Goal: Task Accomplishment & Management: Complete application form

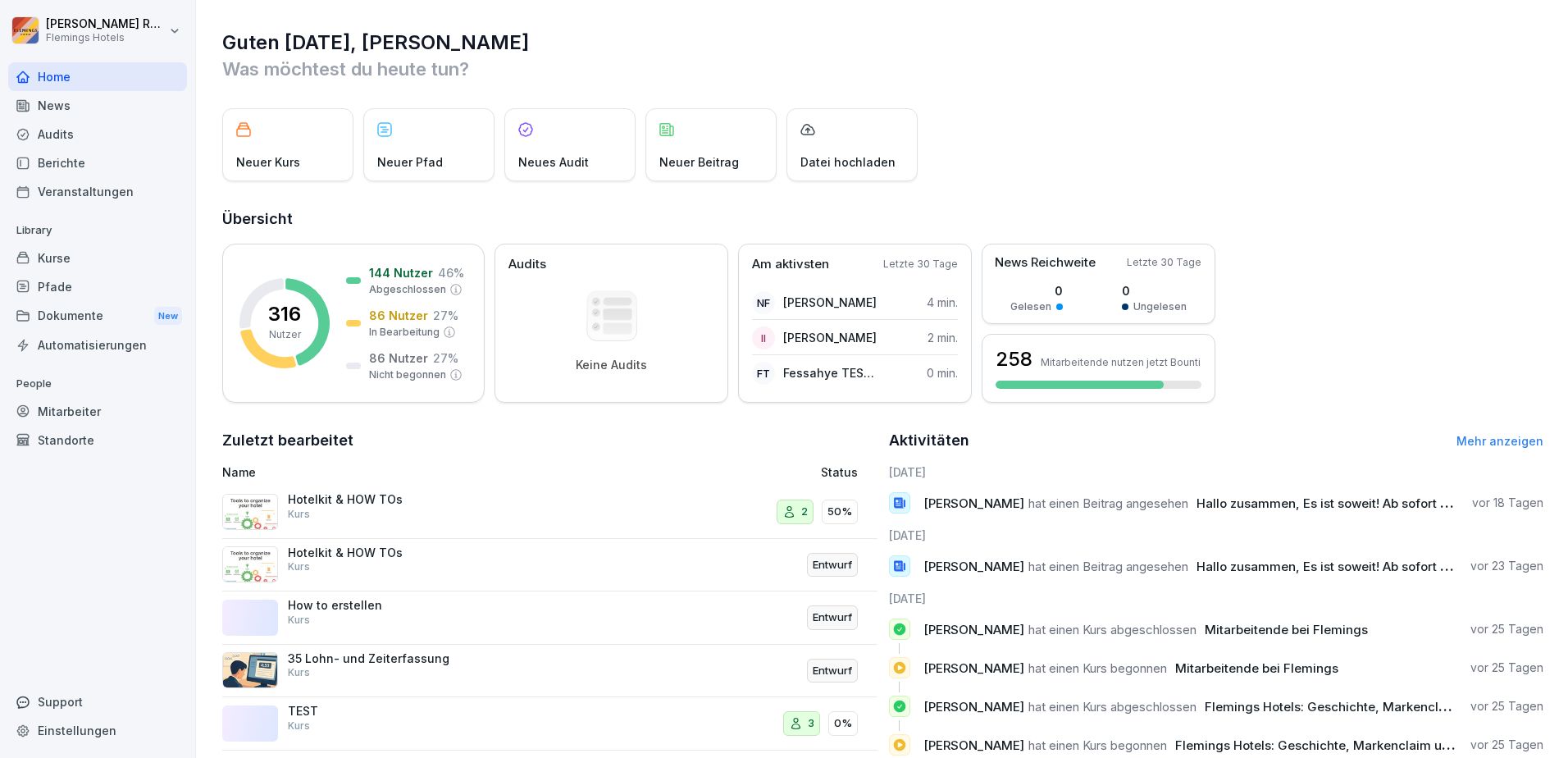
click at [90, 422] on div "Mitarbeiter" at bounding box center [98, 411] width 179 height 29
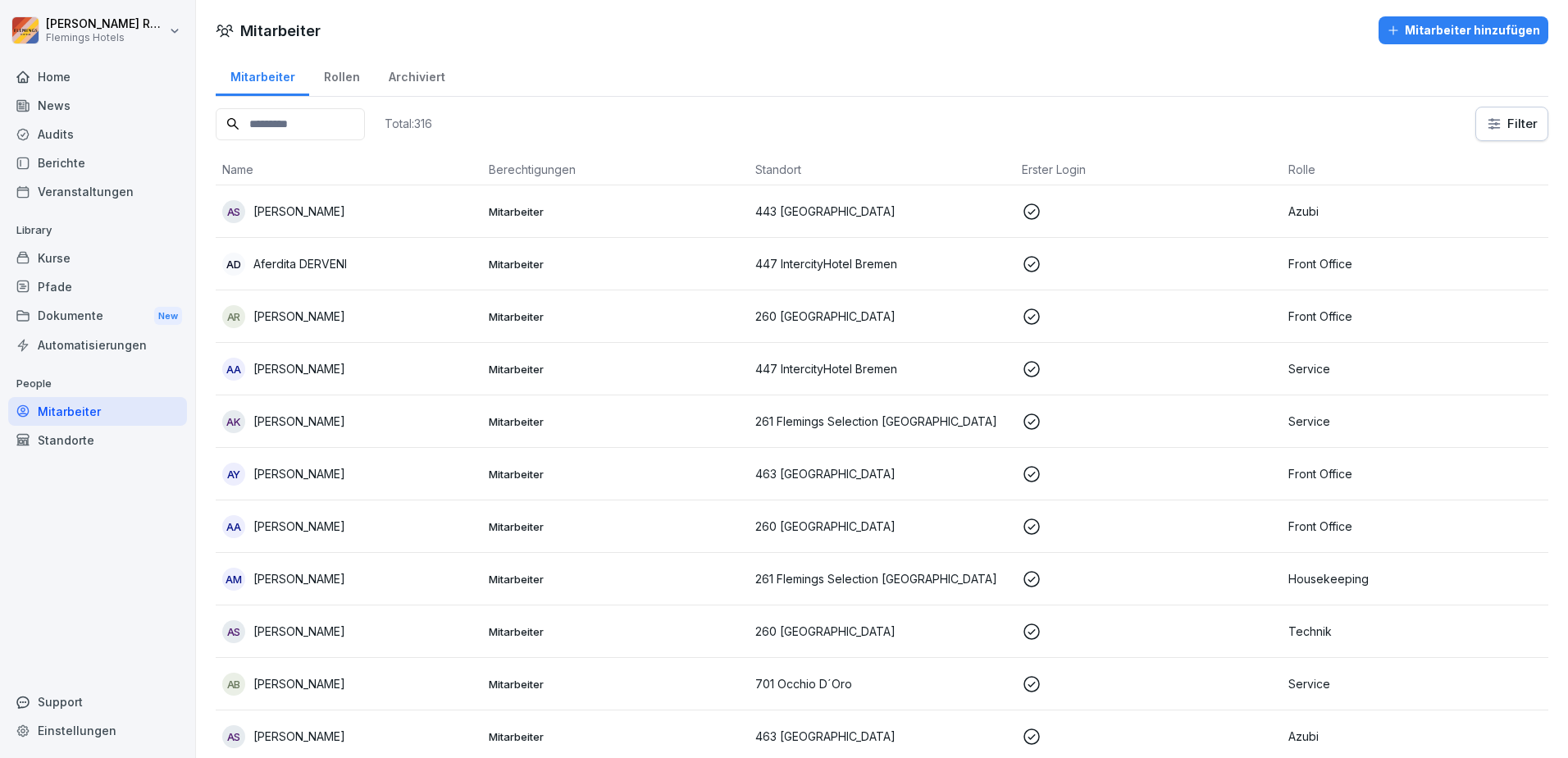
click at [266, 118] on input at bounding box center [290, 124] width 149 height 32
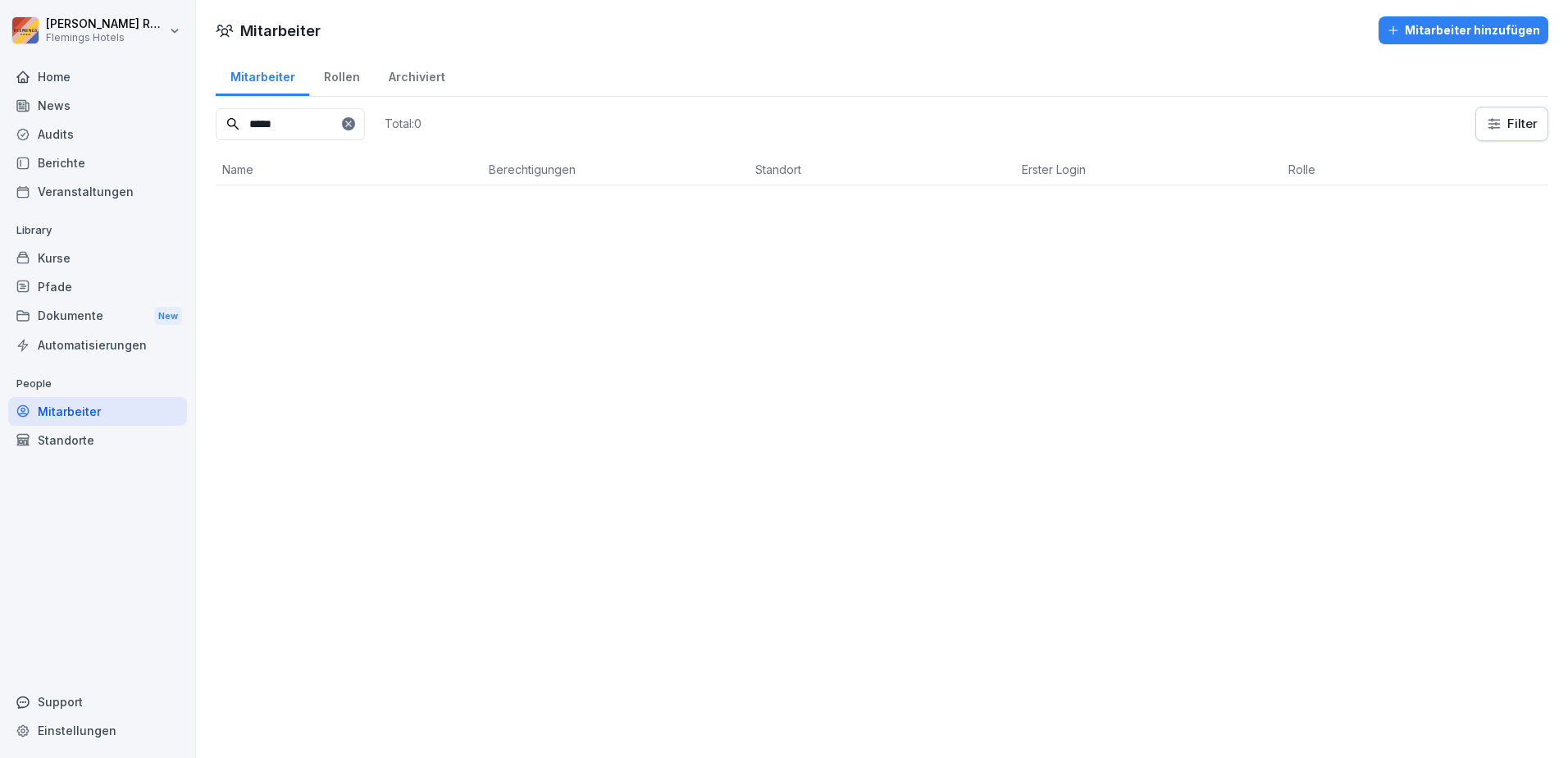
type input "*****"
click at [1434, 19] on button "Mitarbeiter hinzufügen" at bounding box center [1464, 30] width 170 height 28
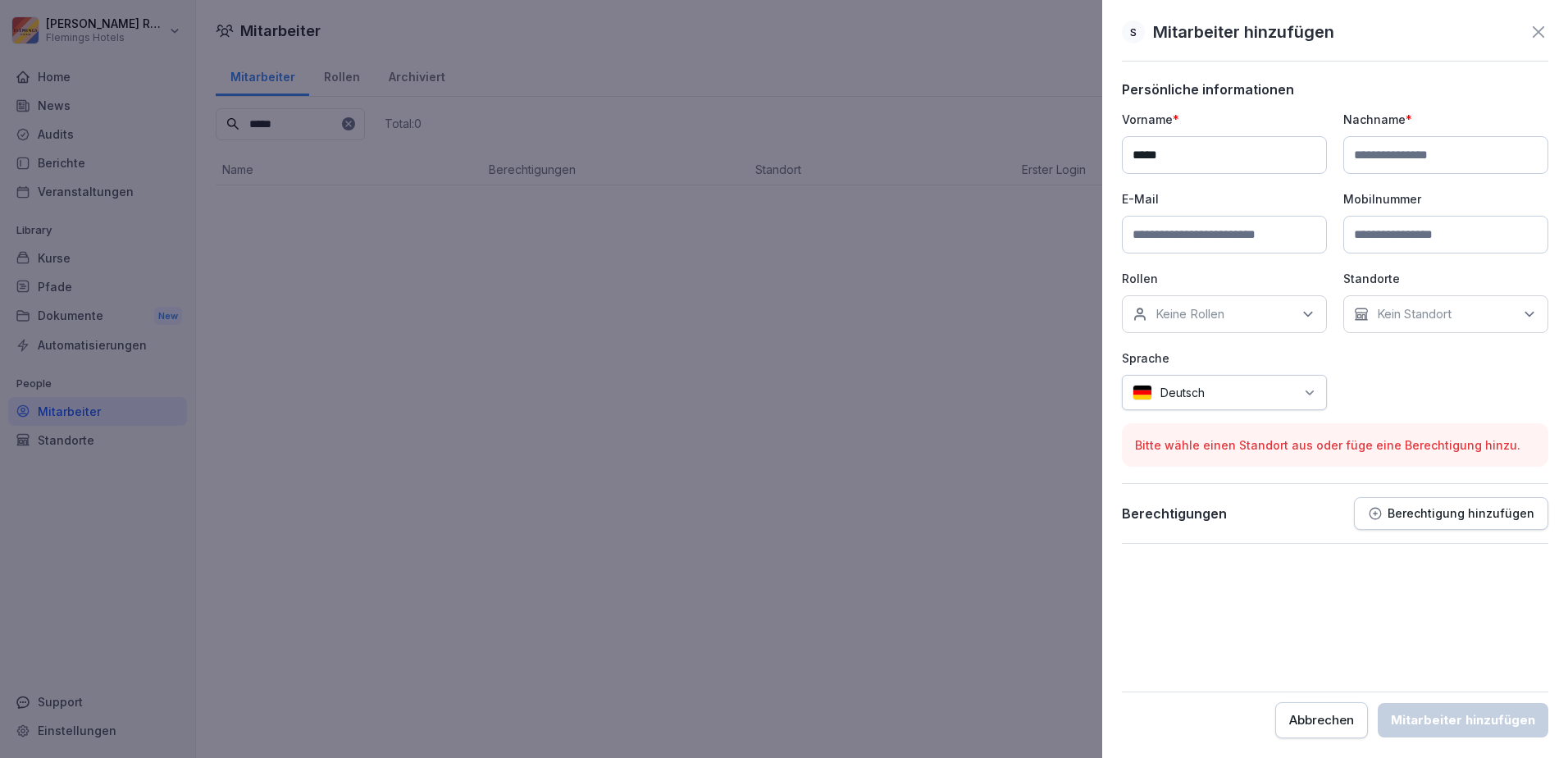
type input "*****"
type input "*********"
click at [1161, 243] on input at bounding box center [1224, 234] width 205 height 38
paste input "**********"
type input "**********"
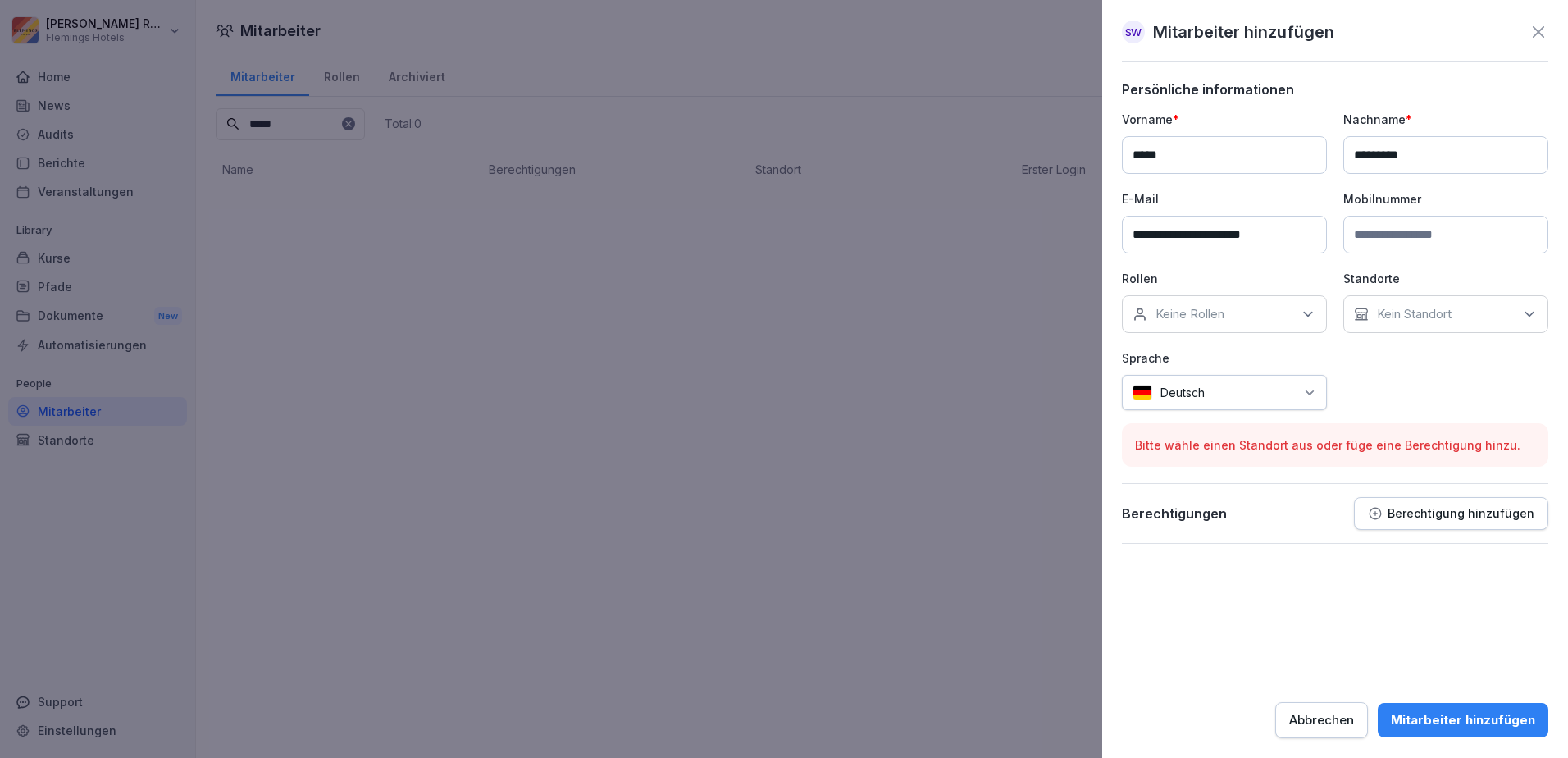
drag, startPoint x: 1423, startPoint y: 226, endPoint x: 1420, endPoint y: 236, distance: 10.4
click at [1423, 226] on input at bounding box center [1445, 234] width 205 height 38
paste input "**********"
type input "**********"
click at [1219, 316] on p "Keine Rollen" at bounding box center [1189, 314] width 69 height 17
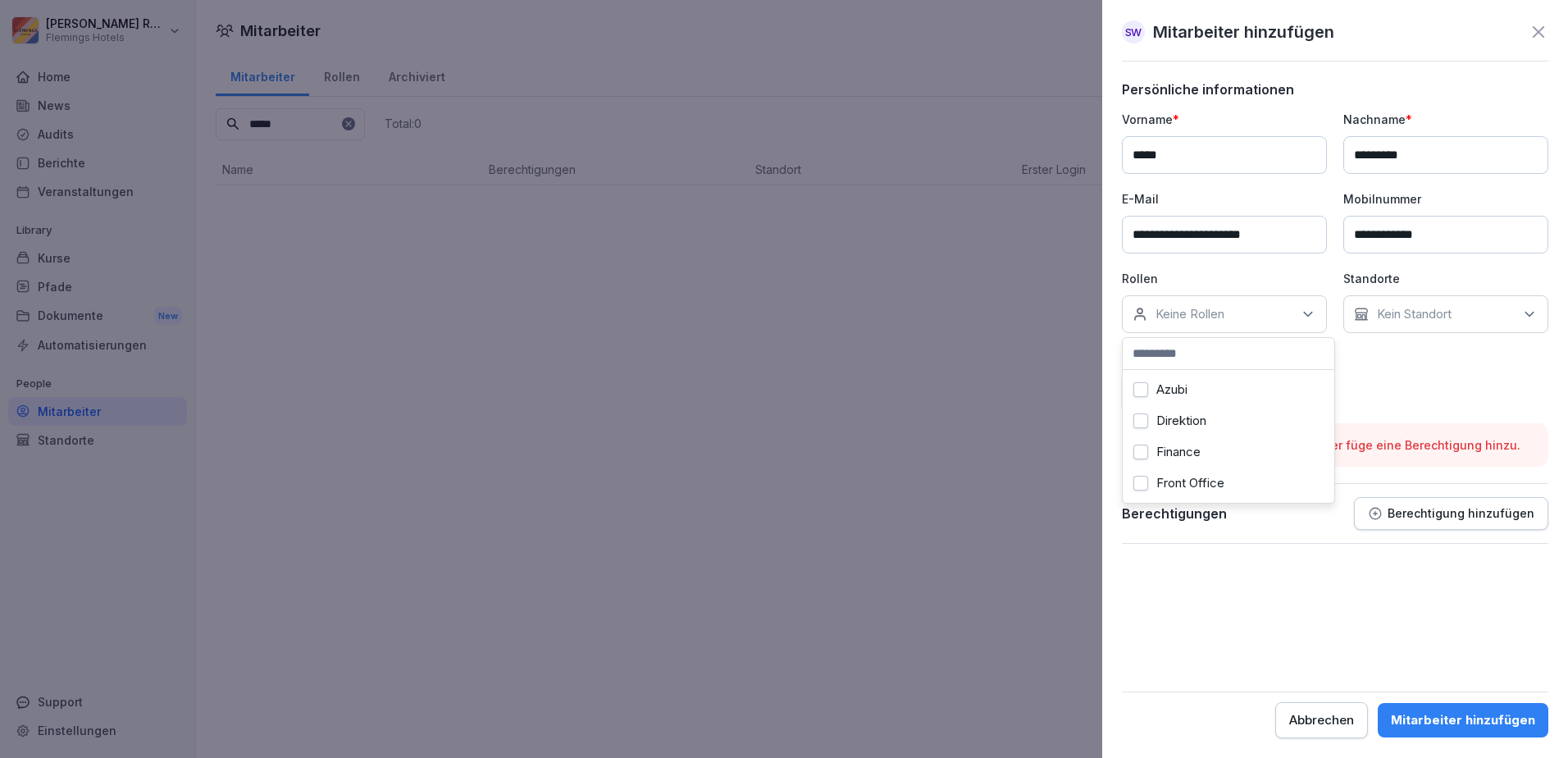
click at [1227, 391] on div "Azubi" at bounding box center [1228, 390] width 204 height 31
click at [1457, 318] on div "Kein Standort" at bounding box center [1445, 314] width 205 height 38
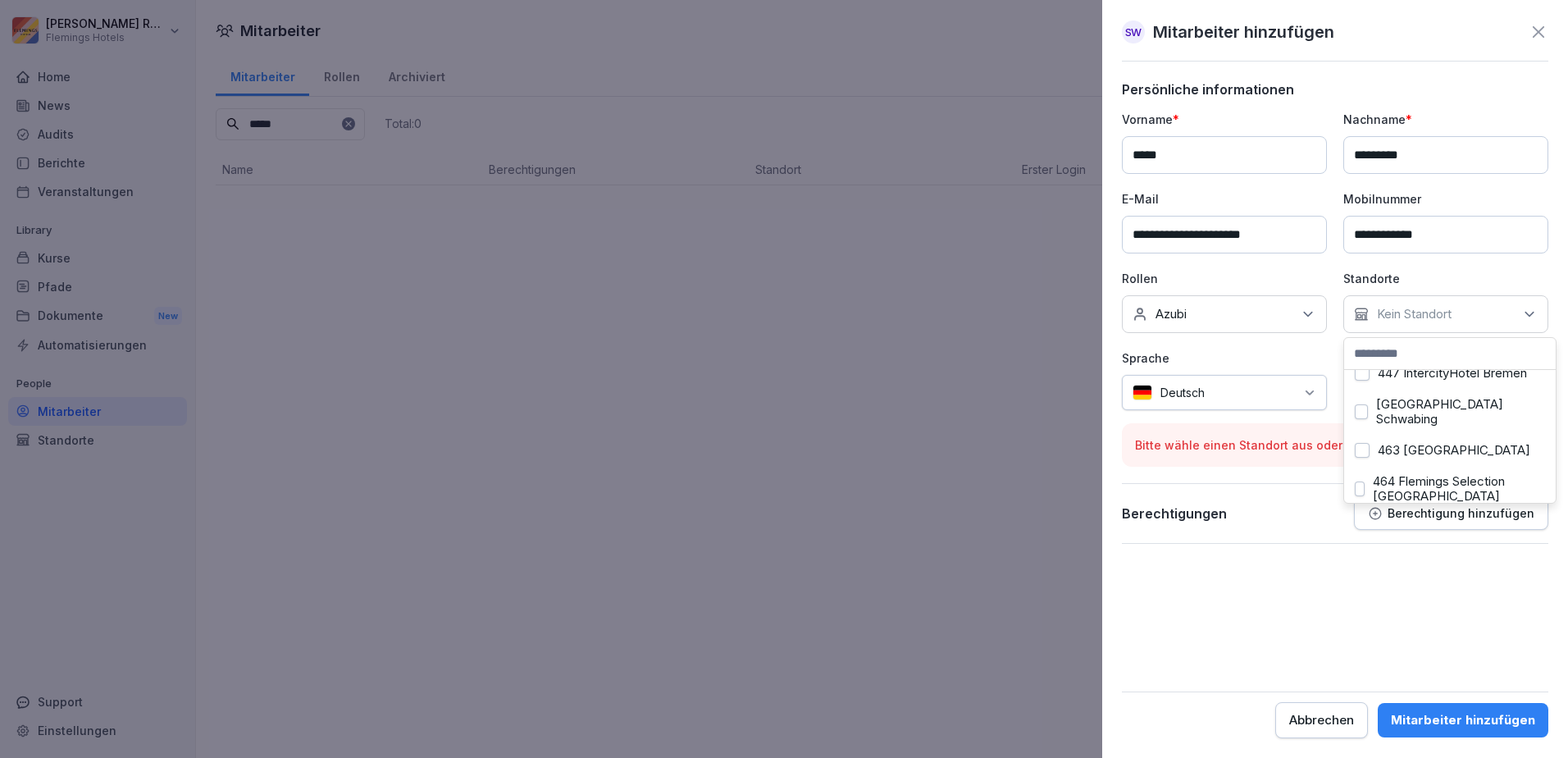
scroll to position [164, 0]
click at [1488, 418] on label "463 [GEOGRAPHIC_DATA]" at bounding box center [1455, 411] width 153 height 15
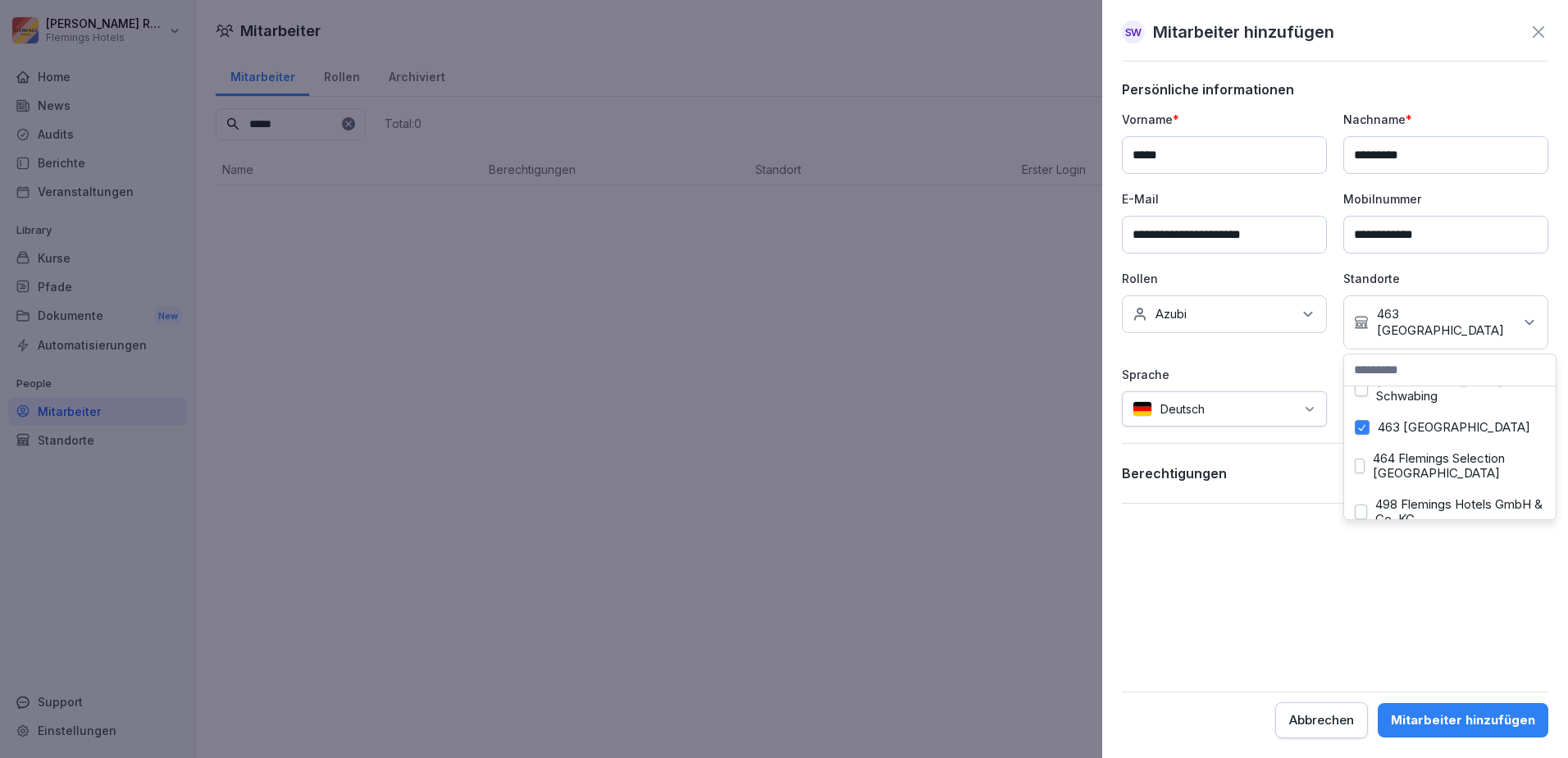
click at [1292, 593] on form "**********" at bounding box center [1335, 409] width 427 height 657
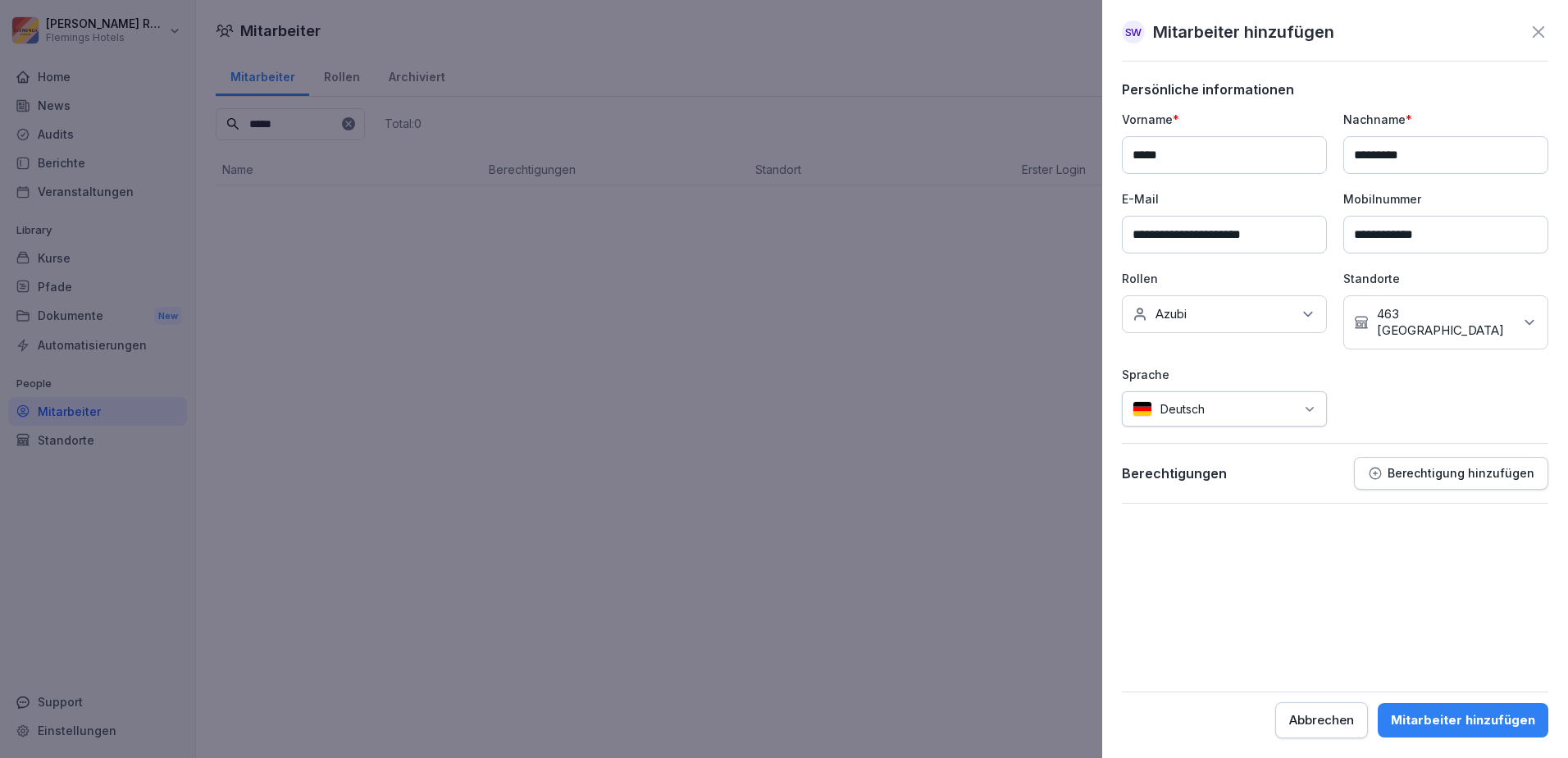
click at [1432, 723] on div "Mitarbeiter hinzufügen" at bounding box center [1463, 720] width 145 height 18
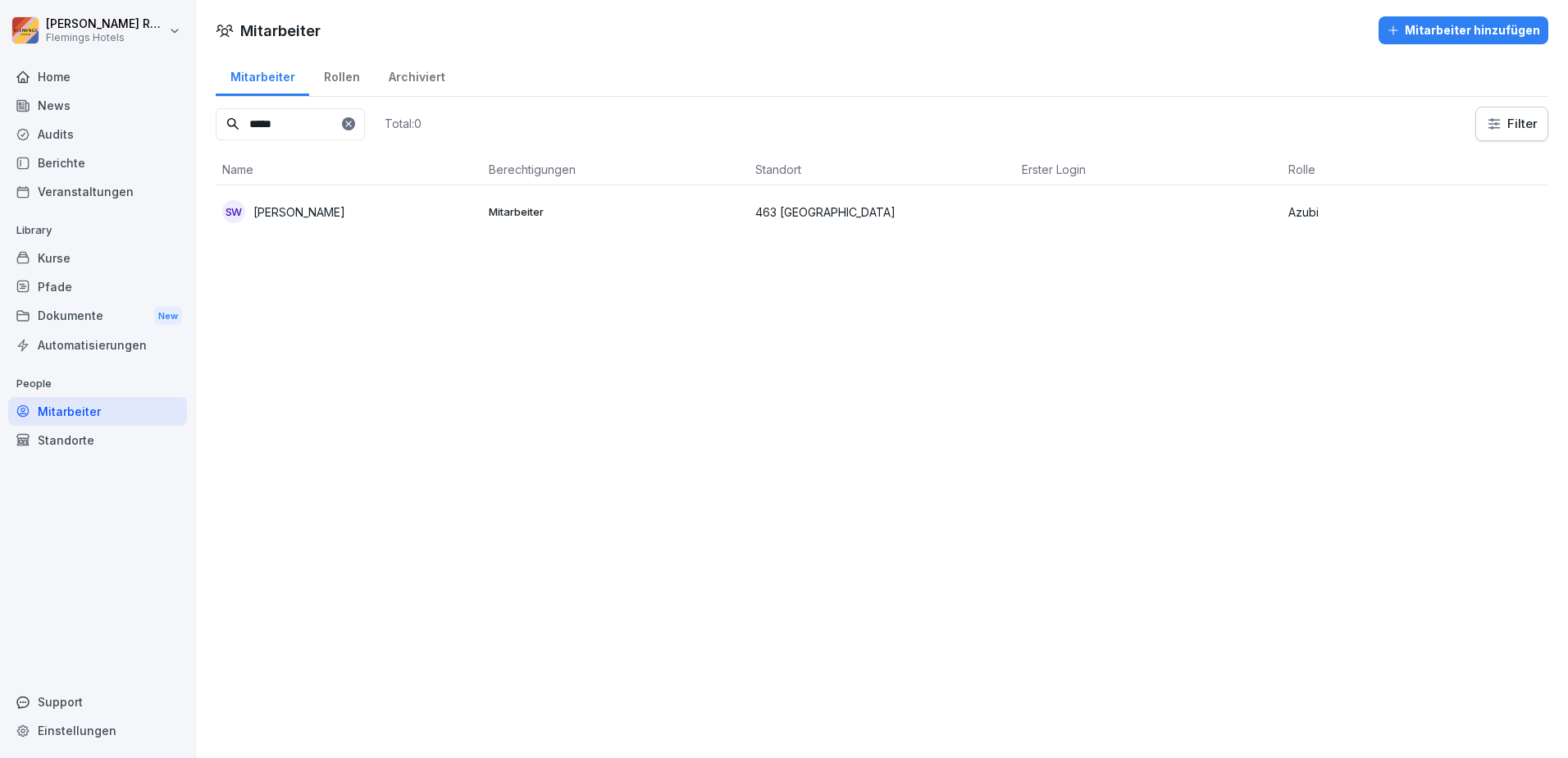
click at [601, 213] on p "Mitarbeiter" at bounding box center [615, 212] width 253 height 15
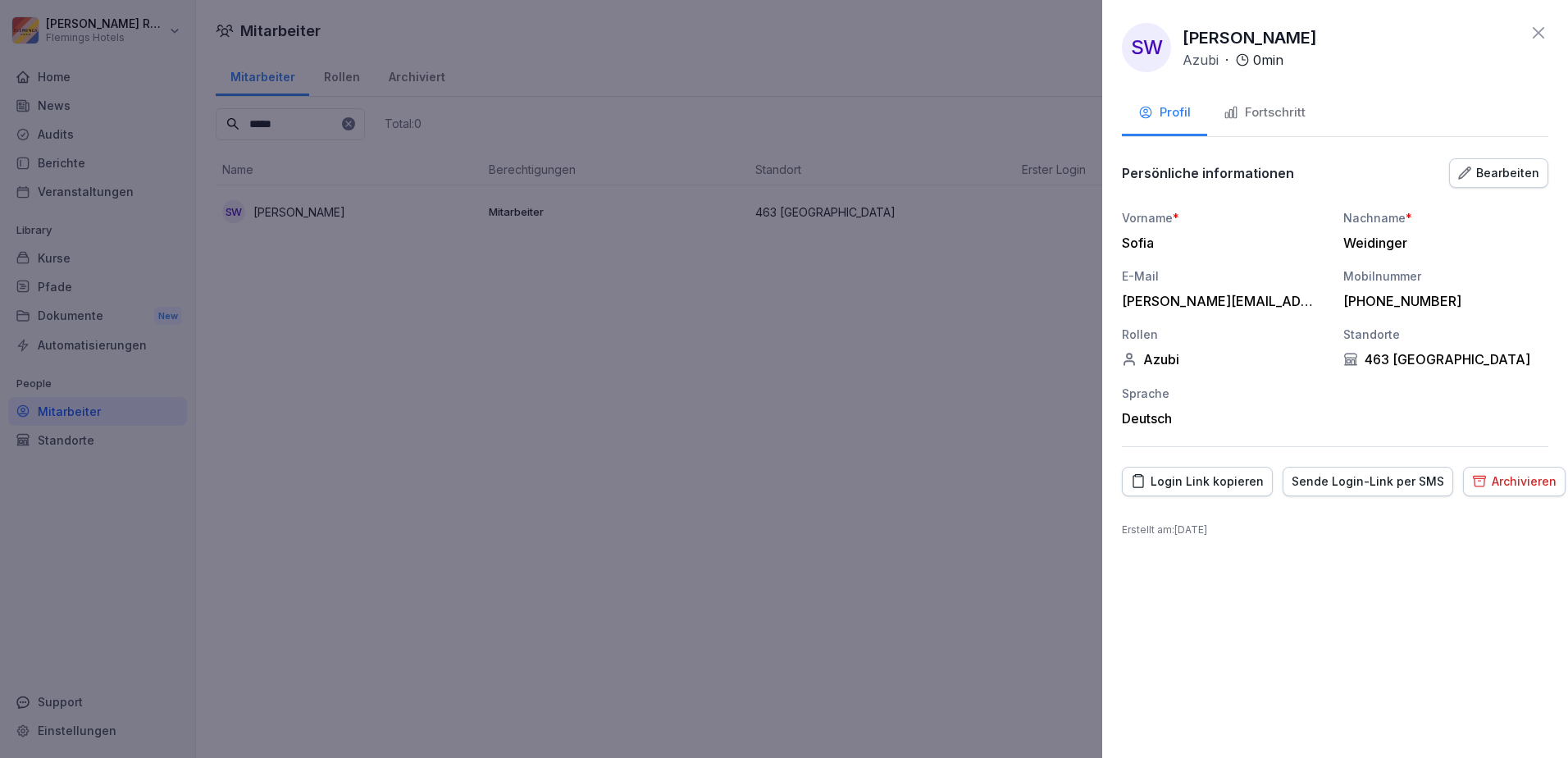
click at [1234, 490] on div "Login Link kopieren" at bounding box center [1198, 482] width 133 height 18
click at [1539, 27] on icon at bounding box center [1539, 32] width 19 height 19
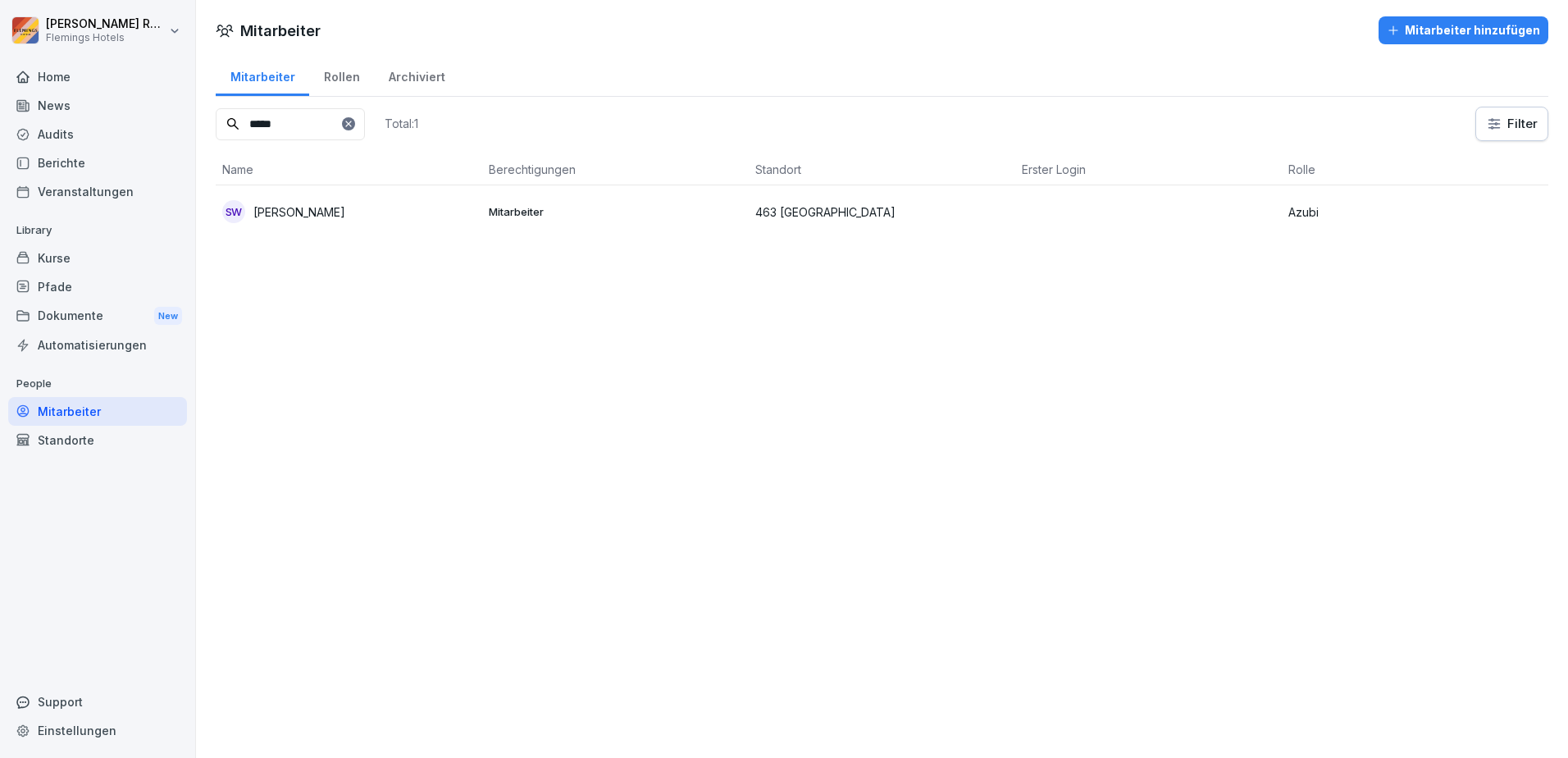
click at [839, 205] on p "463 [GEOGRAPHIC_DATA]" at bounding box center [882, 212] width 253 height 17
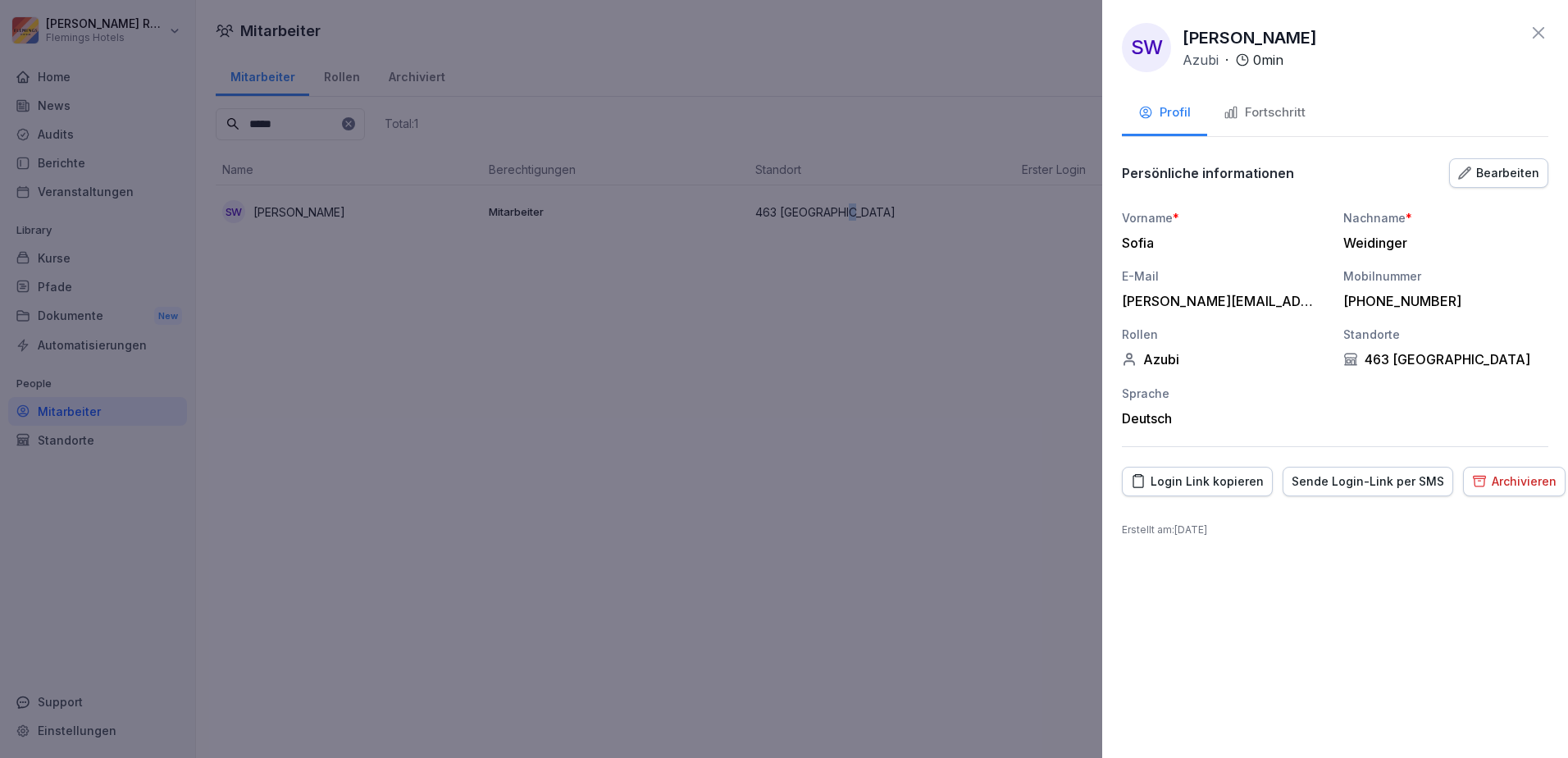
click at [1253, 108] on div "Fortschritt" at bounding box center [1264, 112] width 82 height 18
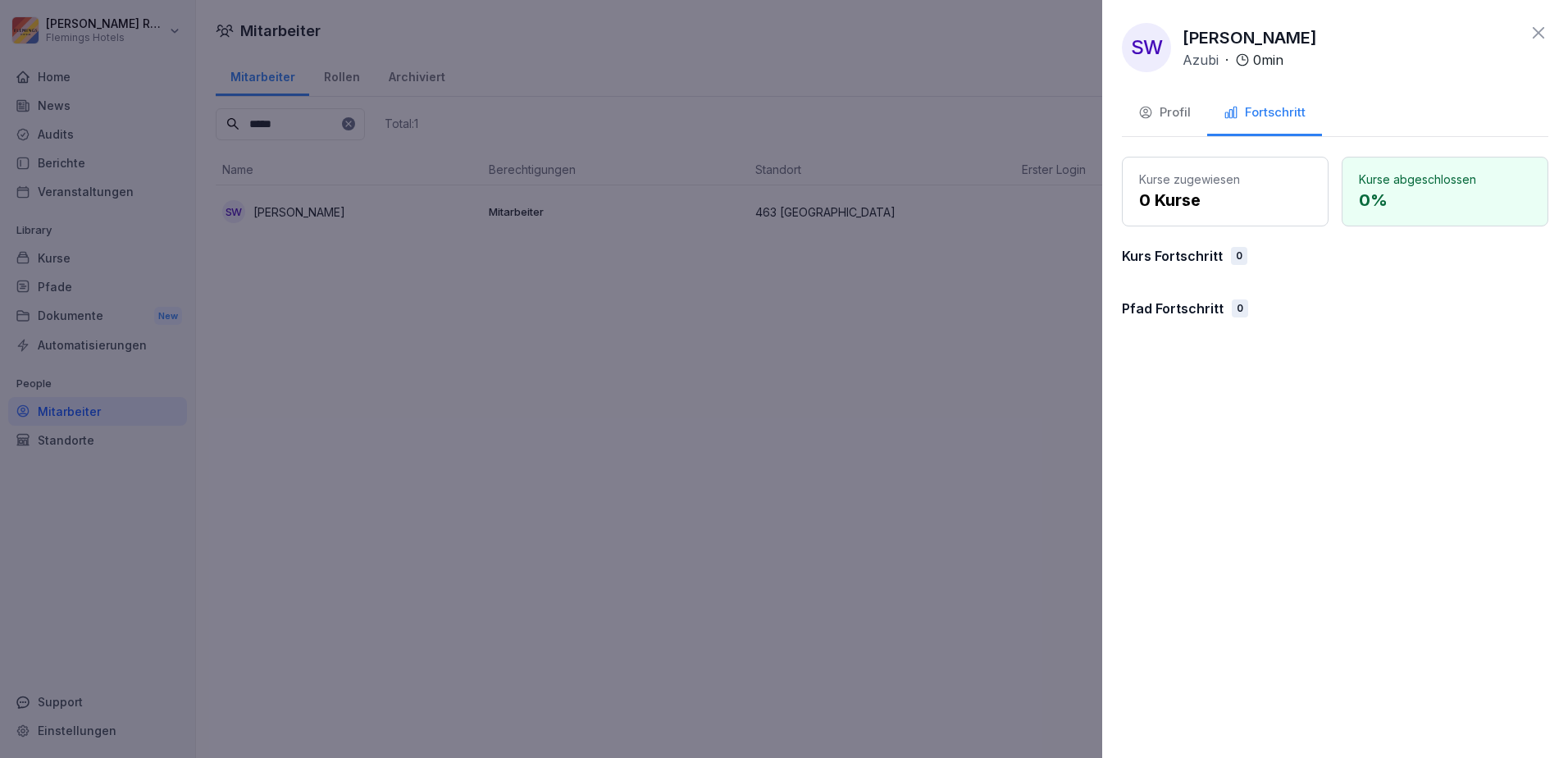
click at [1177, 181] on p "Kurse zugewiesen" at bounding box center [1225, 179] width 172 height 17
click at [547, 333] on div at bounding box center [784, 379] width 1568 height 758
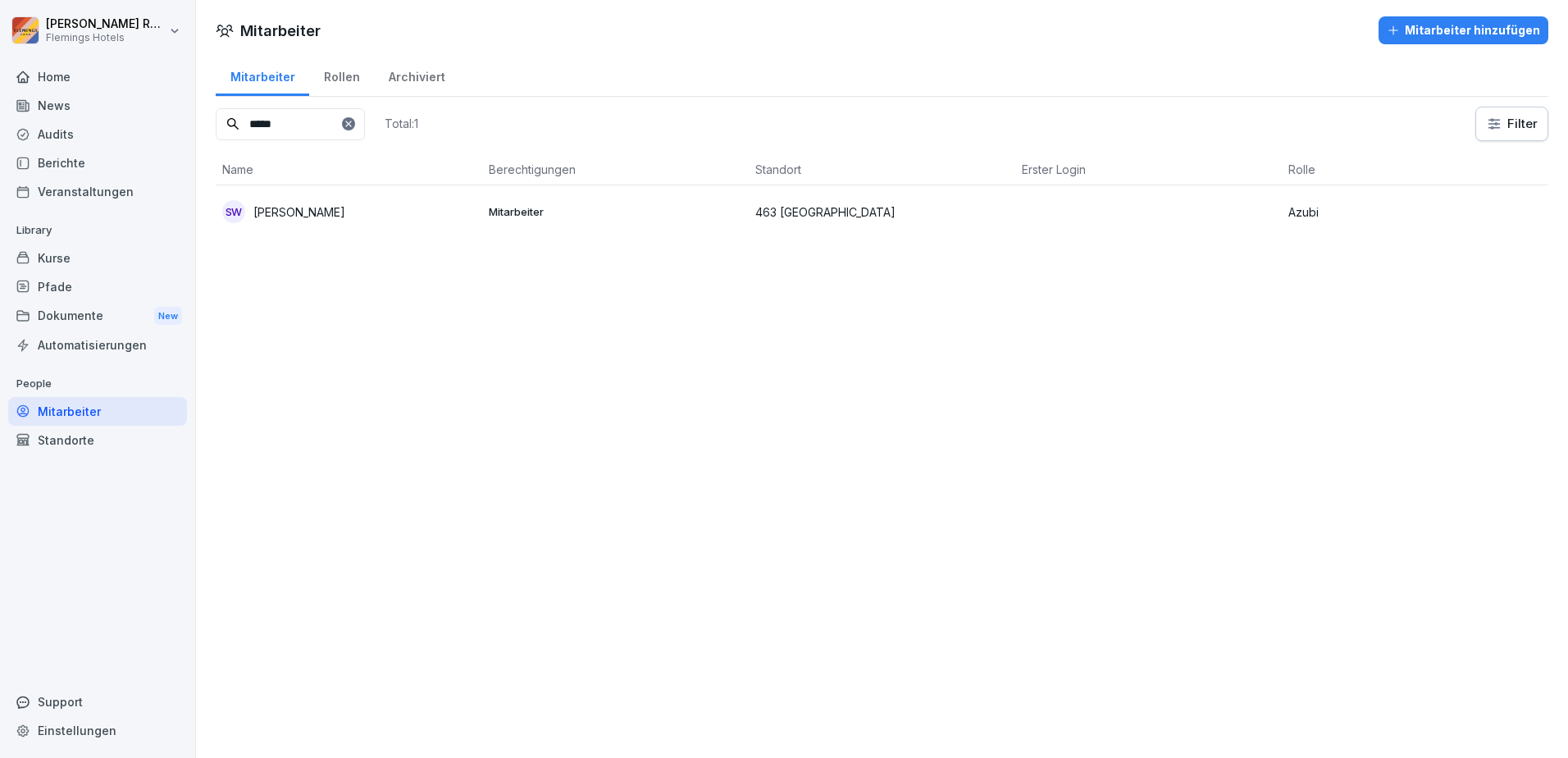
click at [18, 251] on icon at bounding box center [23, 257] width 13 height 13
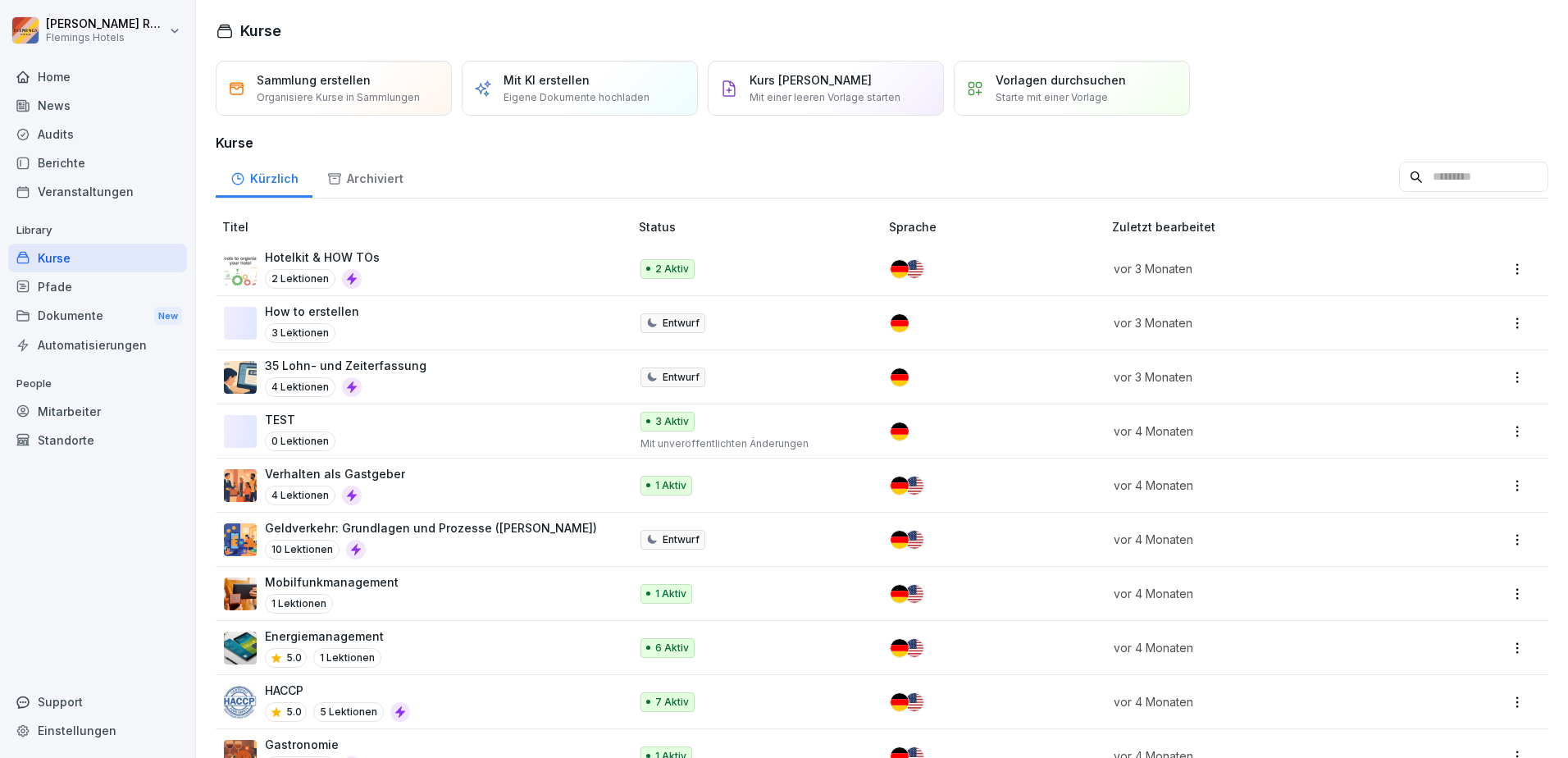
click at [128, 286] on div "Pfade" at bounding box center [98, 286] width 179 height 29
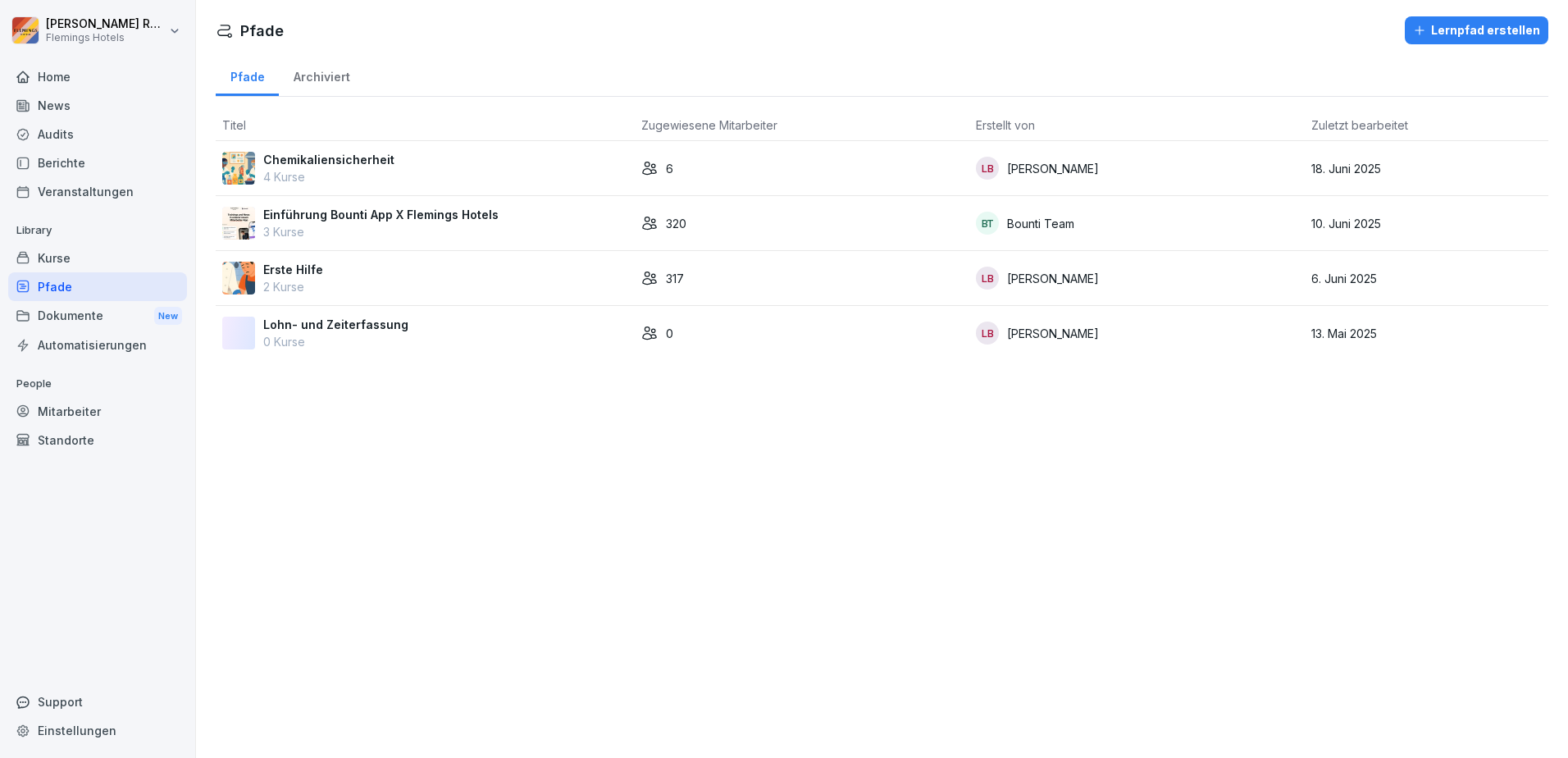
click at [65, 406] on div "Mitarbeiter" at bounding box center [98, 411] width 179 height 29
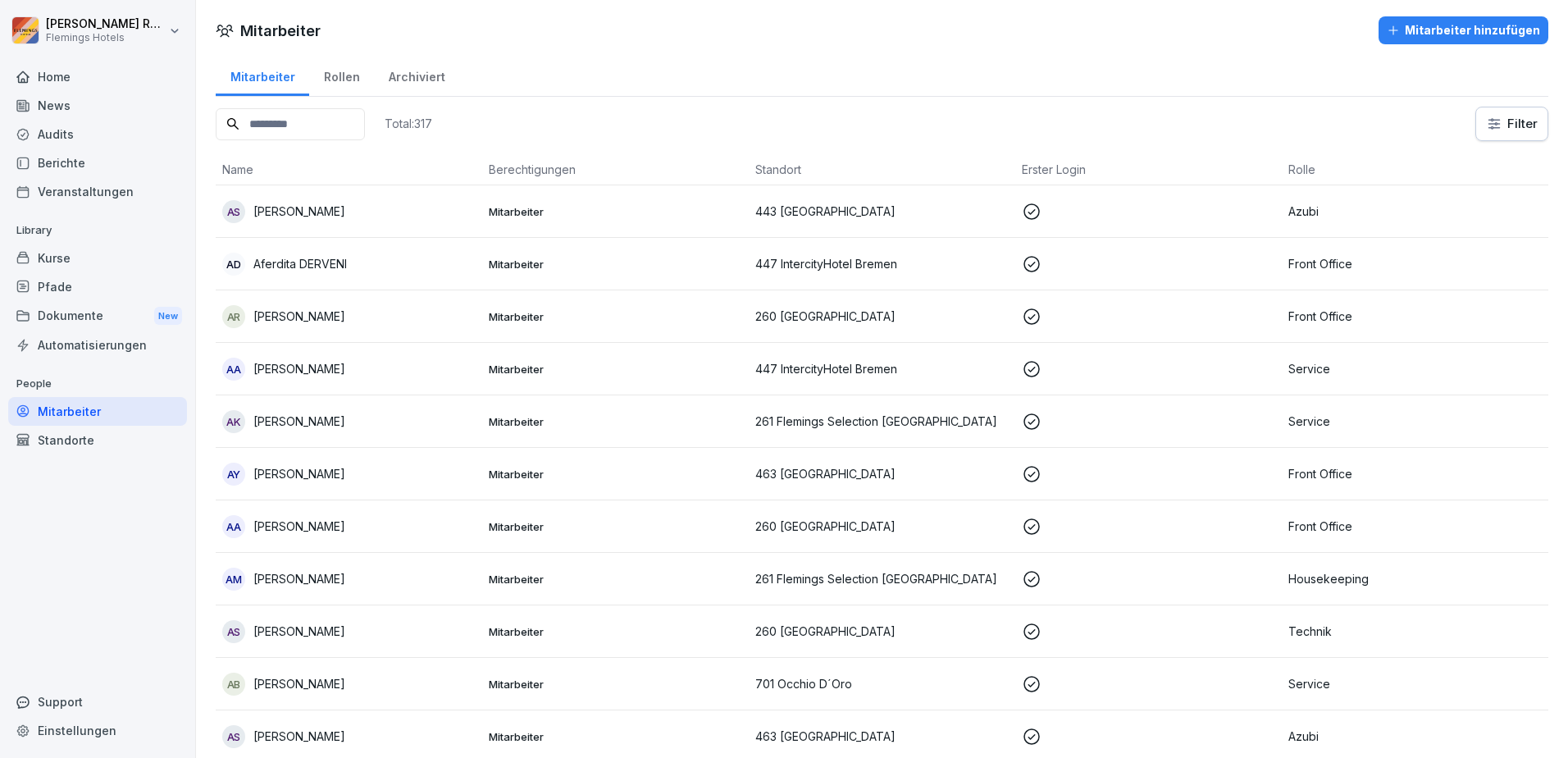
click at [304, 113] on input at bounding box center [290, 124] width 149 height 32
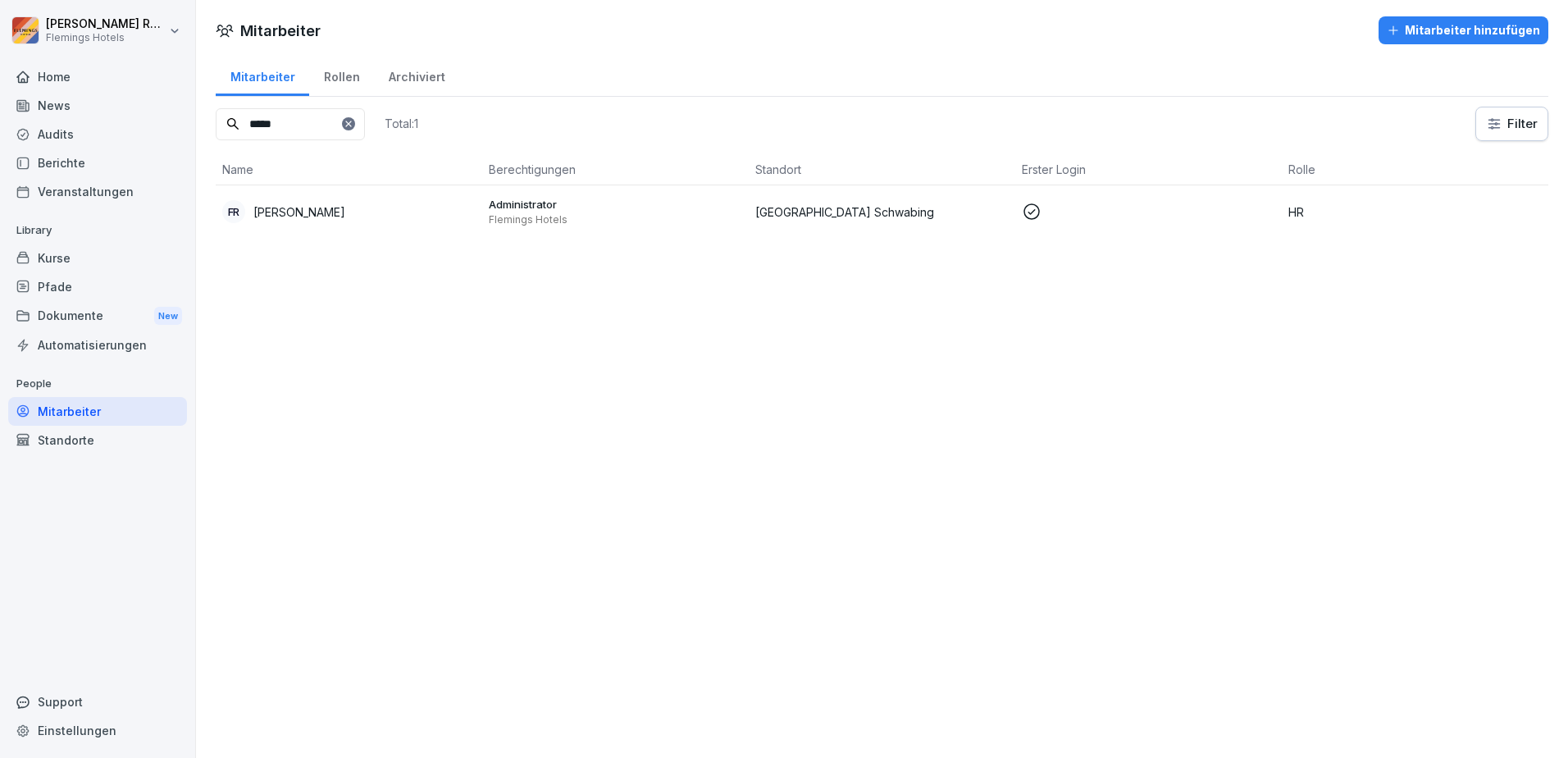
type input "*****"
click at [317, 213] on p "[PERSON_NAME]" at bounding box center [299, 212] width 92 height 17
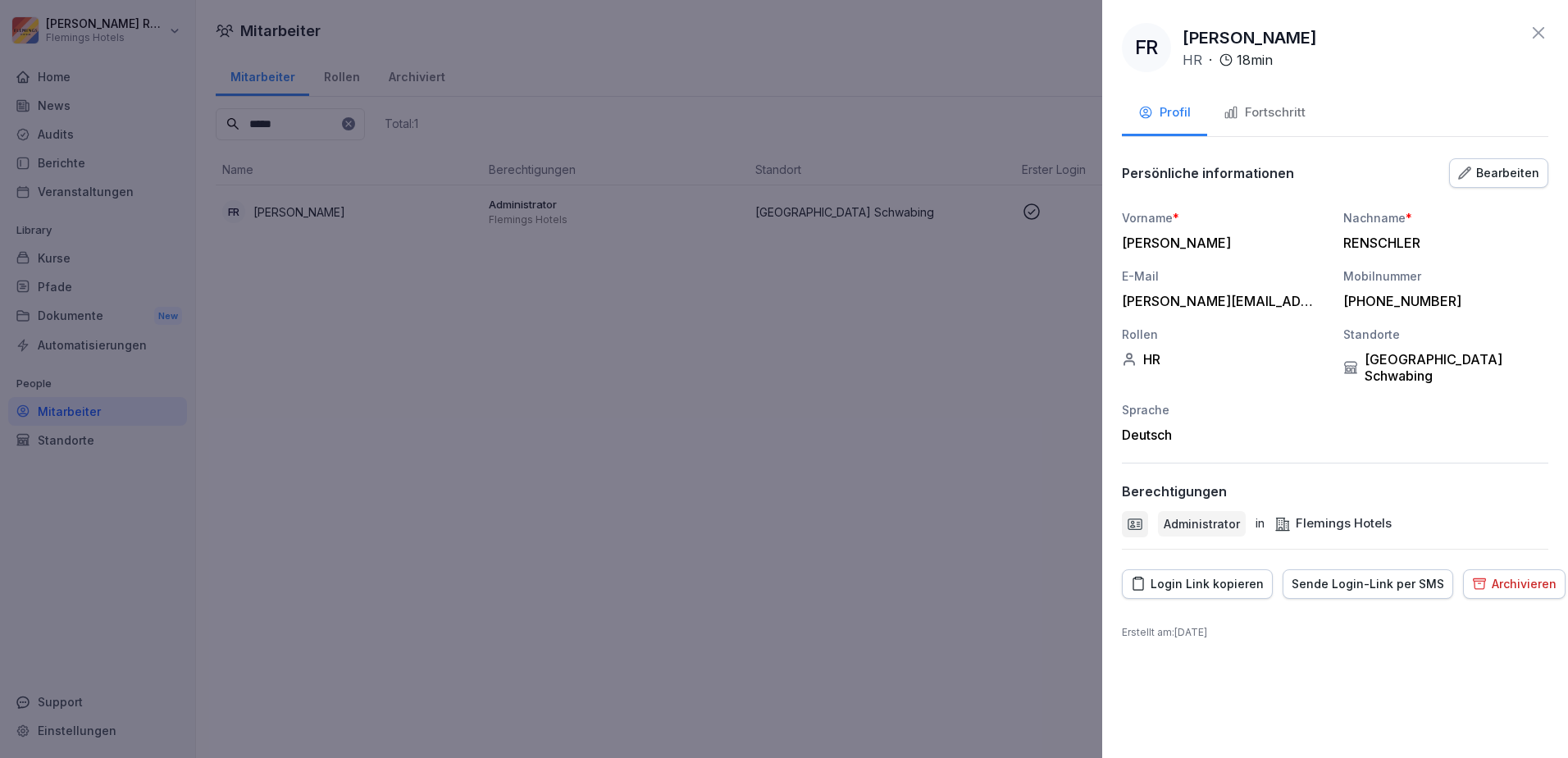
click at [1268, 101] on button "Fortschritt" at bounding box center [1265, 114] width 115 height 44
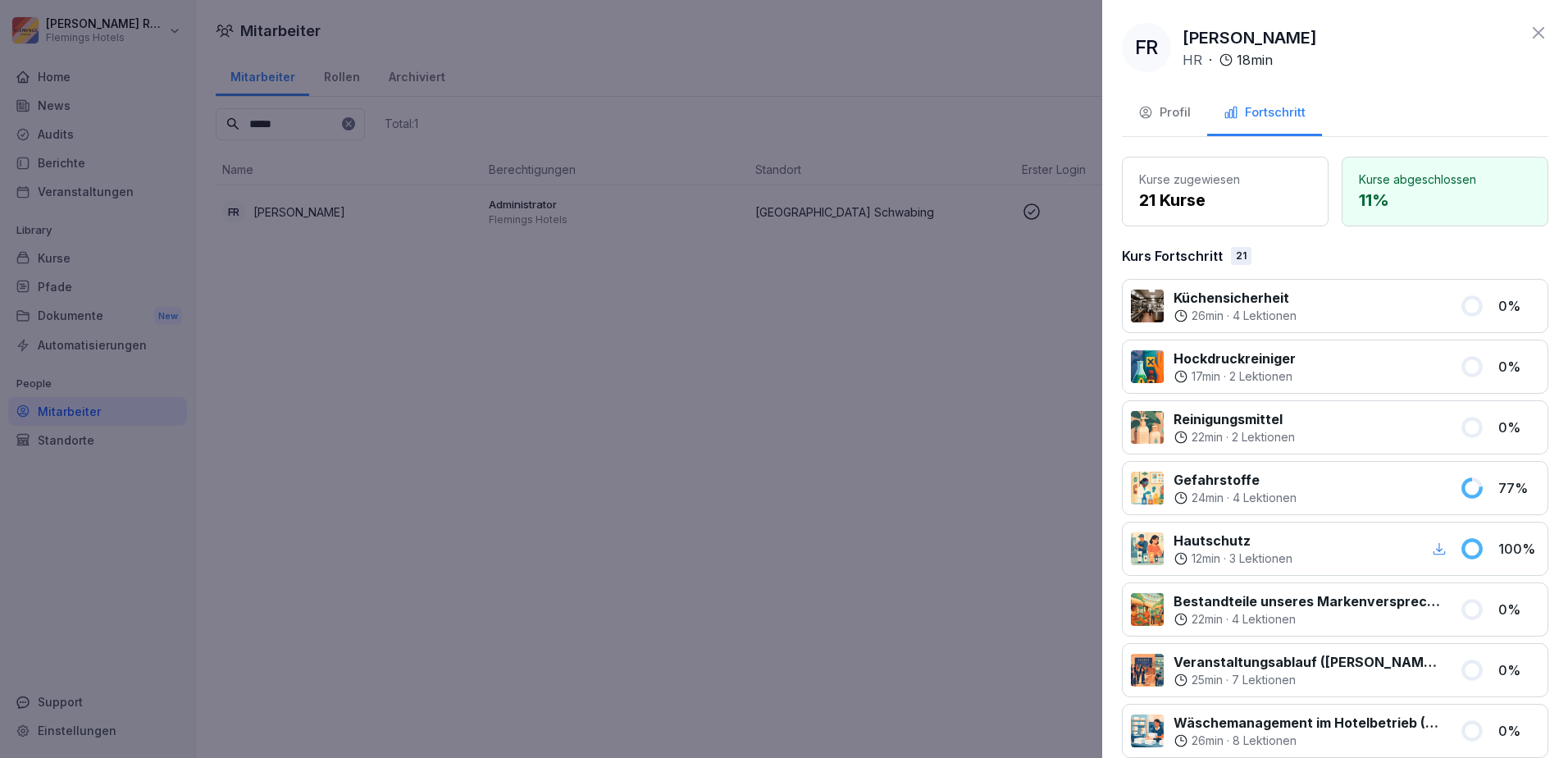
click at [1380, 307] on div at bounding box center [1378, 305] width 144 height 36
click at [1369, 179] on p "Kurse abgeschlossen" at bounding box center [1445, 179] width 172 height 17
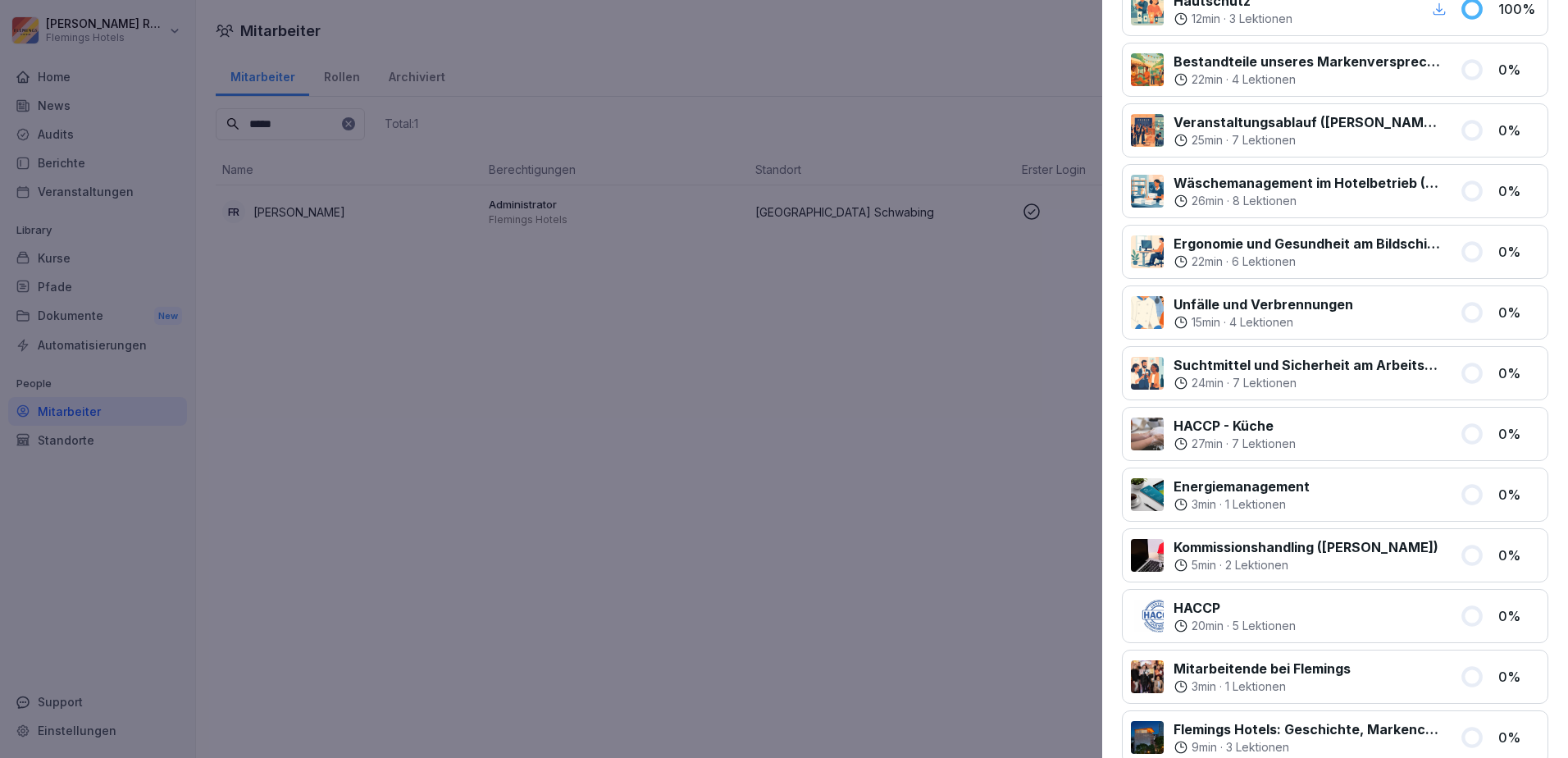
scroll to position [738, 0]
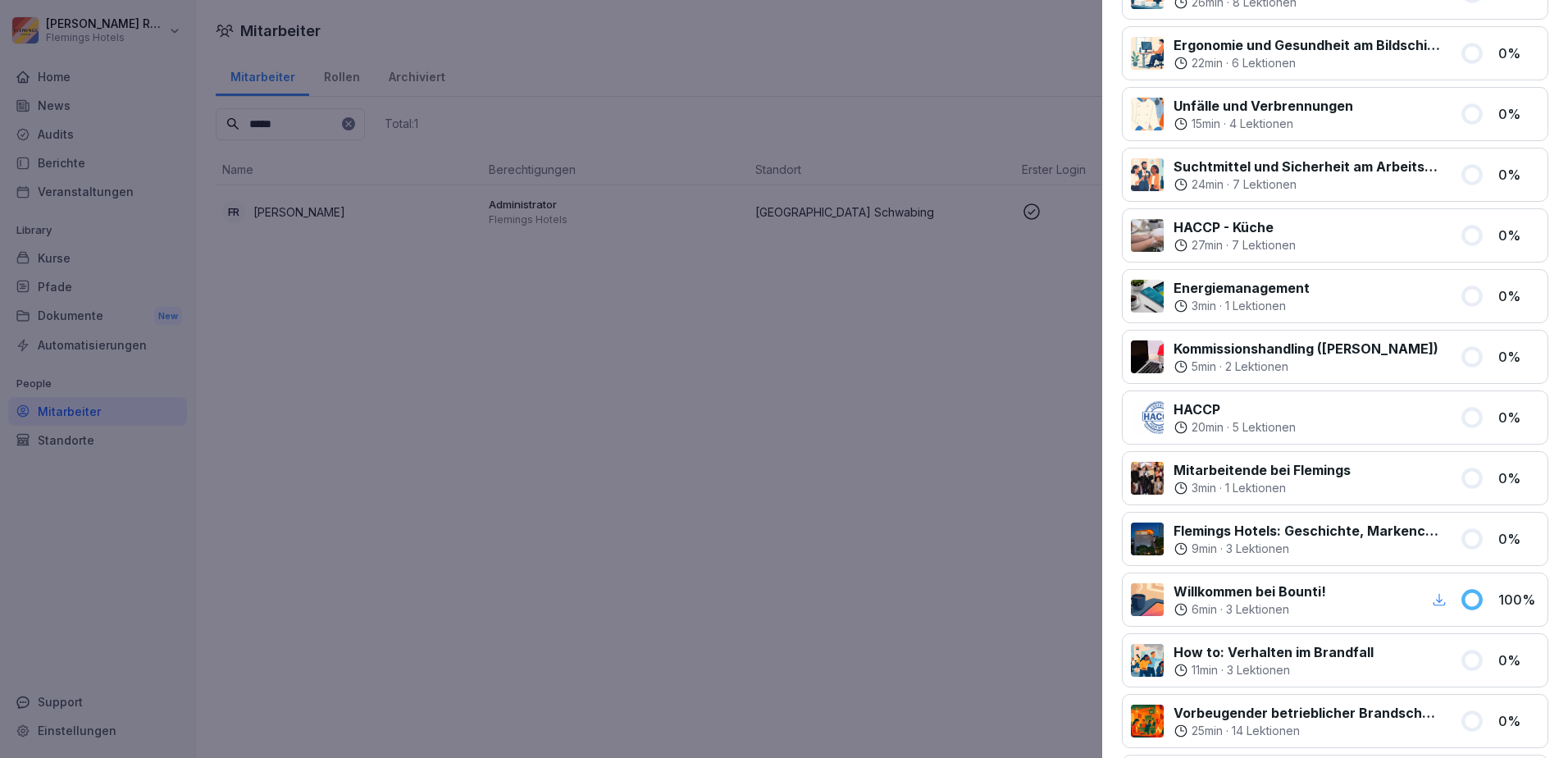
click at [1261, 451] on div "Mitarbeitende bei Flemings 3 min · 1 Lektionen 0 %" at bounding box center [1335, 478] width 427 height 54
click at [1180, 410] on p "HACCP" at bounding box center [1235, 409] width 123 height 19
click at [1187, 403] on p "HACCP" at bounding box center [1235, 409] width 123 height 19
click at [1473, 426] on div "HACCP 20 min · 5 Lektionen 0 %" at bounding box center [1335, 417] width 427 height 54
click at [1515, 414] on p "0 %" at bounding box center [1519, 416] width 41 height 19
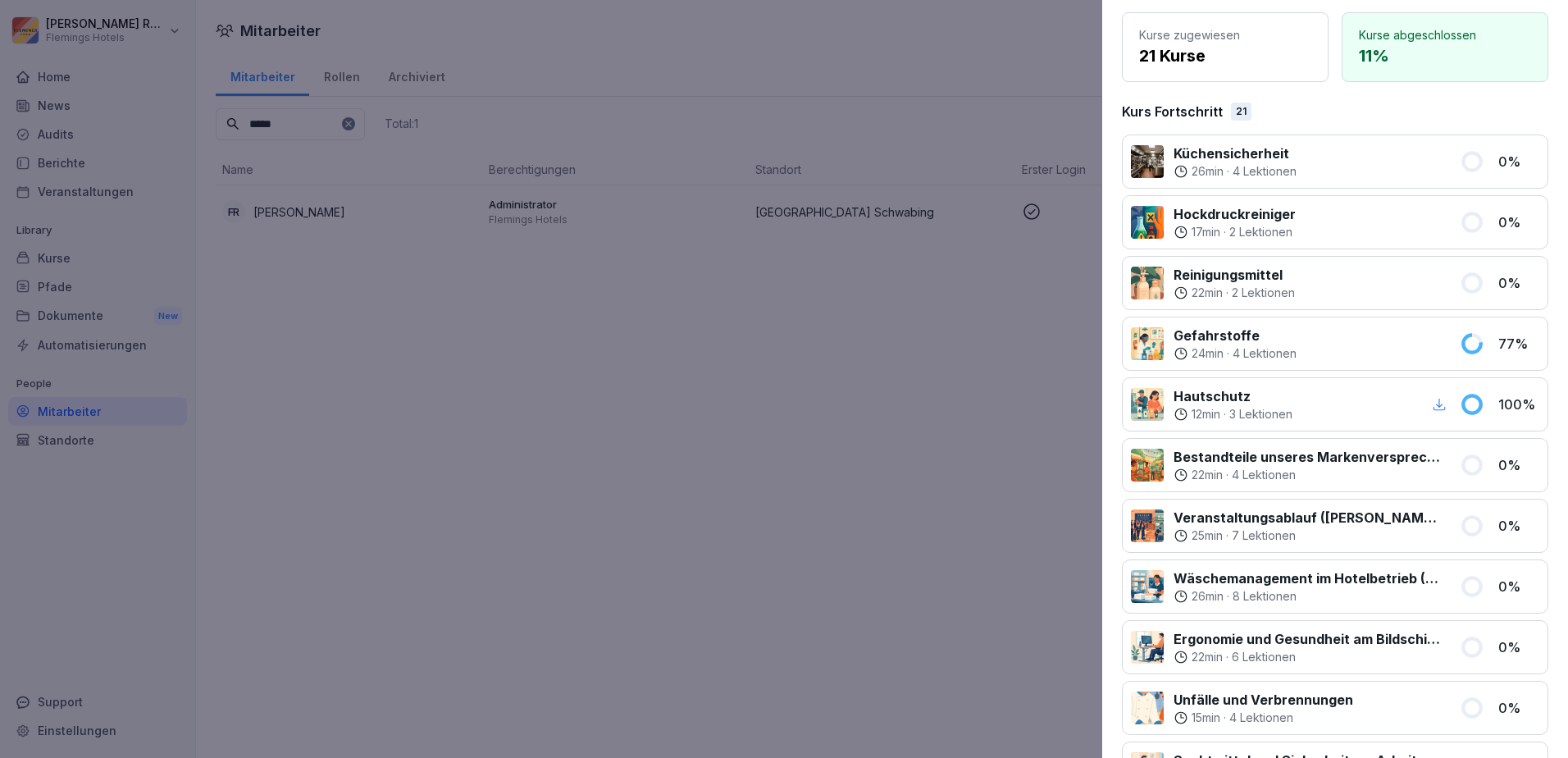
scroll to position [0, 0]
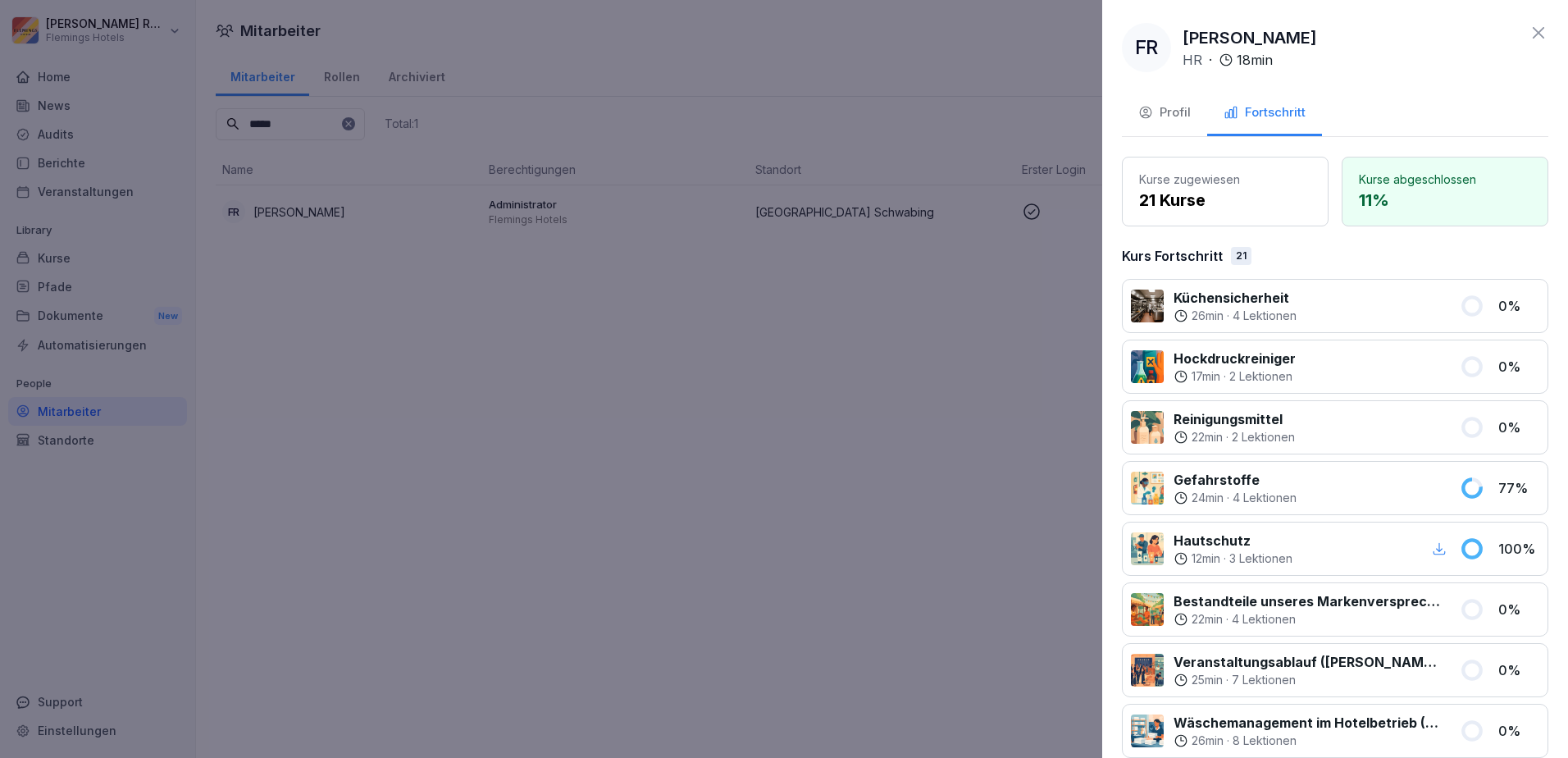
click at [1172, 106] on div "Profil" at bounding box center [1164, 112] width 53 height 18
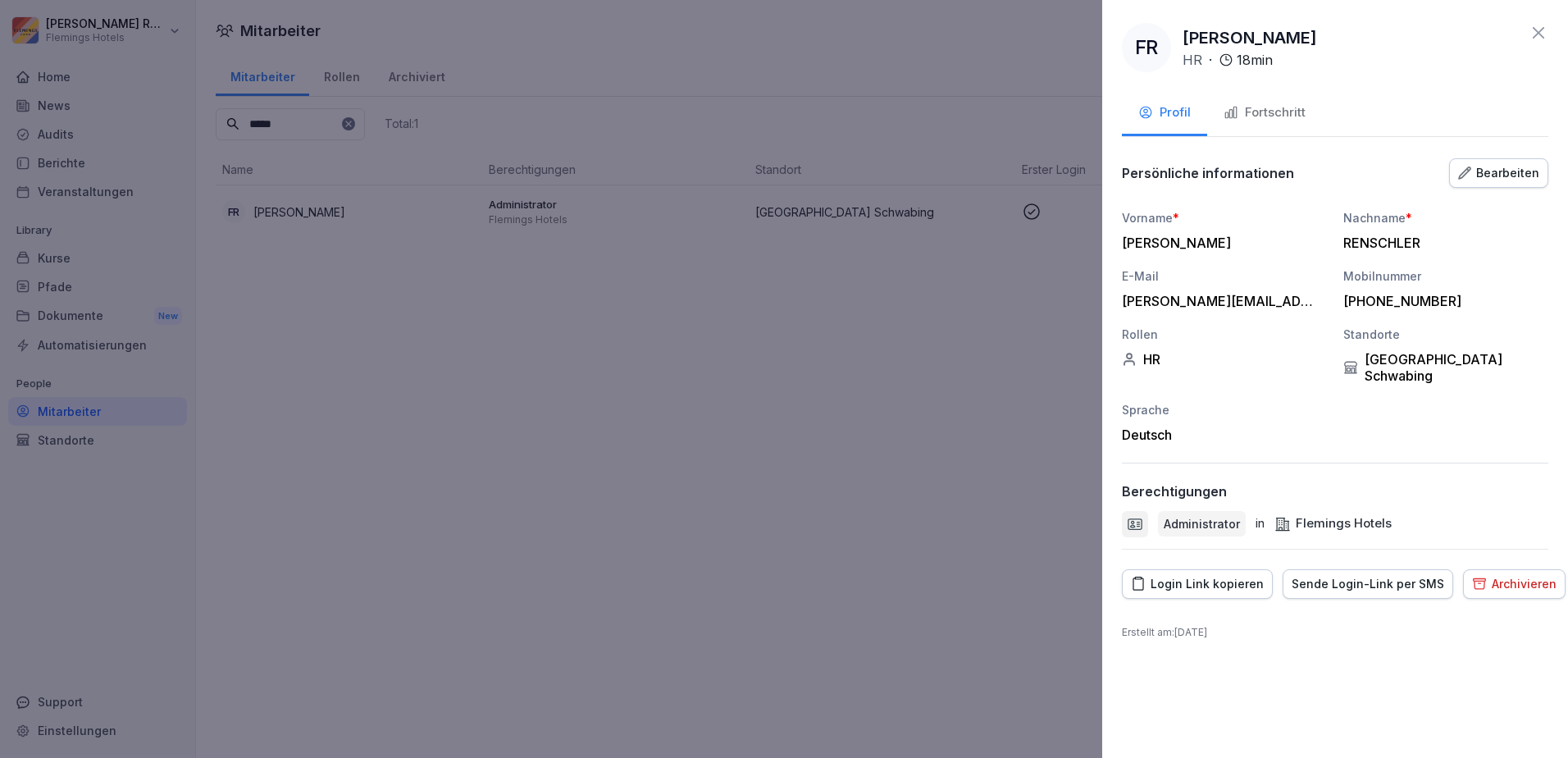
click at [1495, 164] on div "Bearbeiten" at bounding box center [1499, 173] width 81 height 18
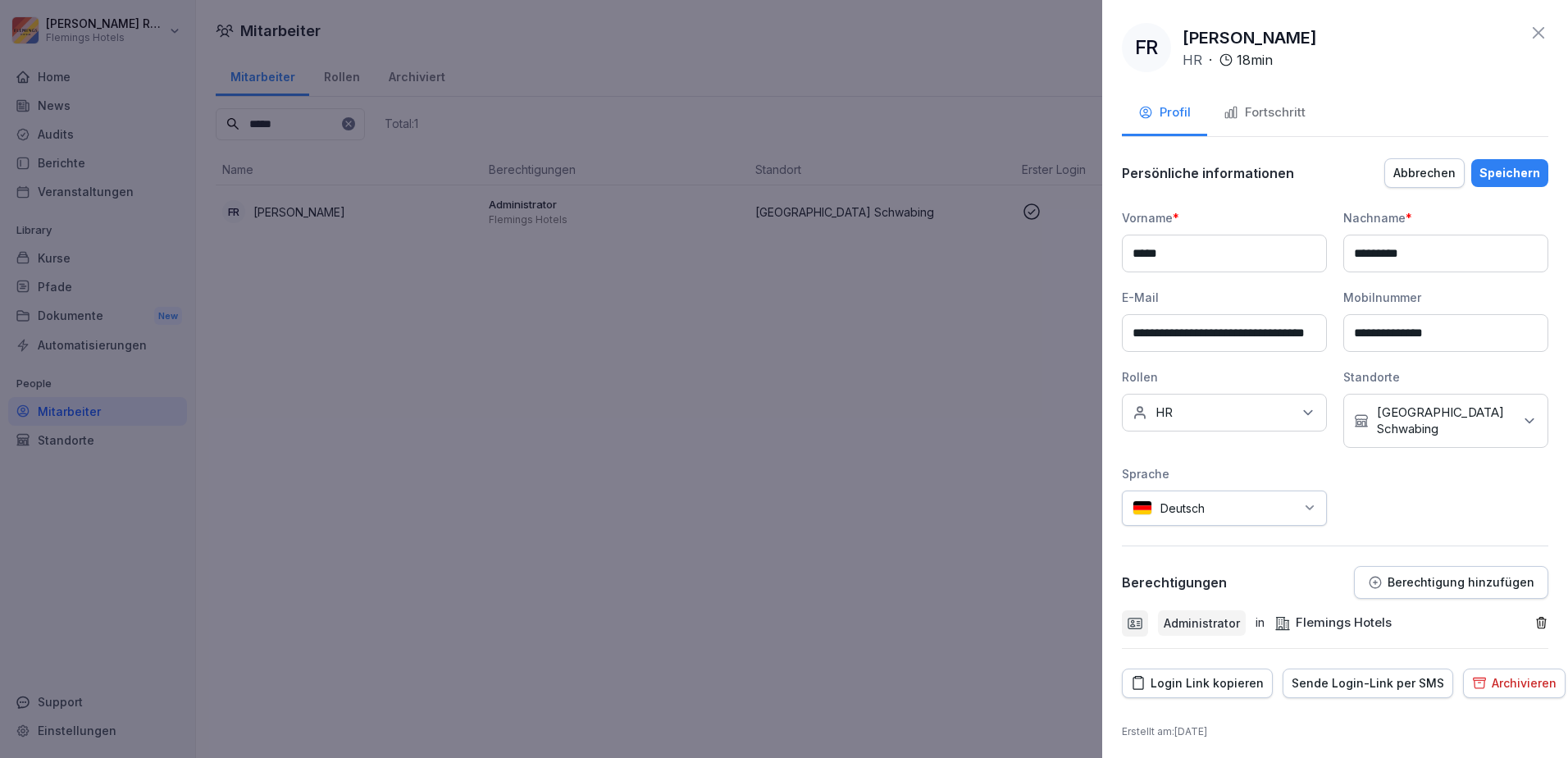
click at [1489, 109] on div "Profil Fortschritt" at bounding box center [1335, 114] width 427 height 45
click at [1529, 34] on icon at bounding box center [1539, 32] width 19 height 19
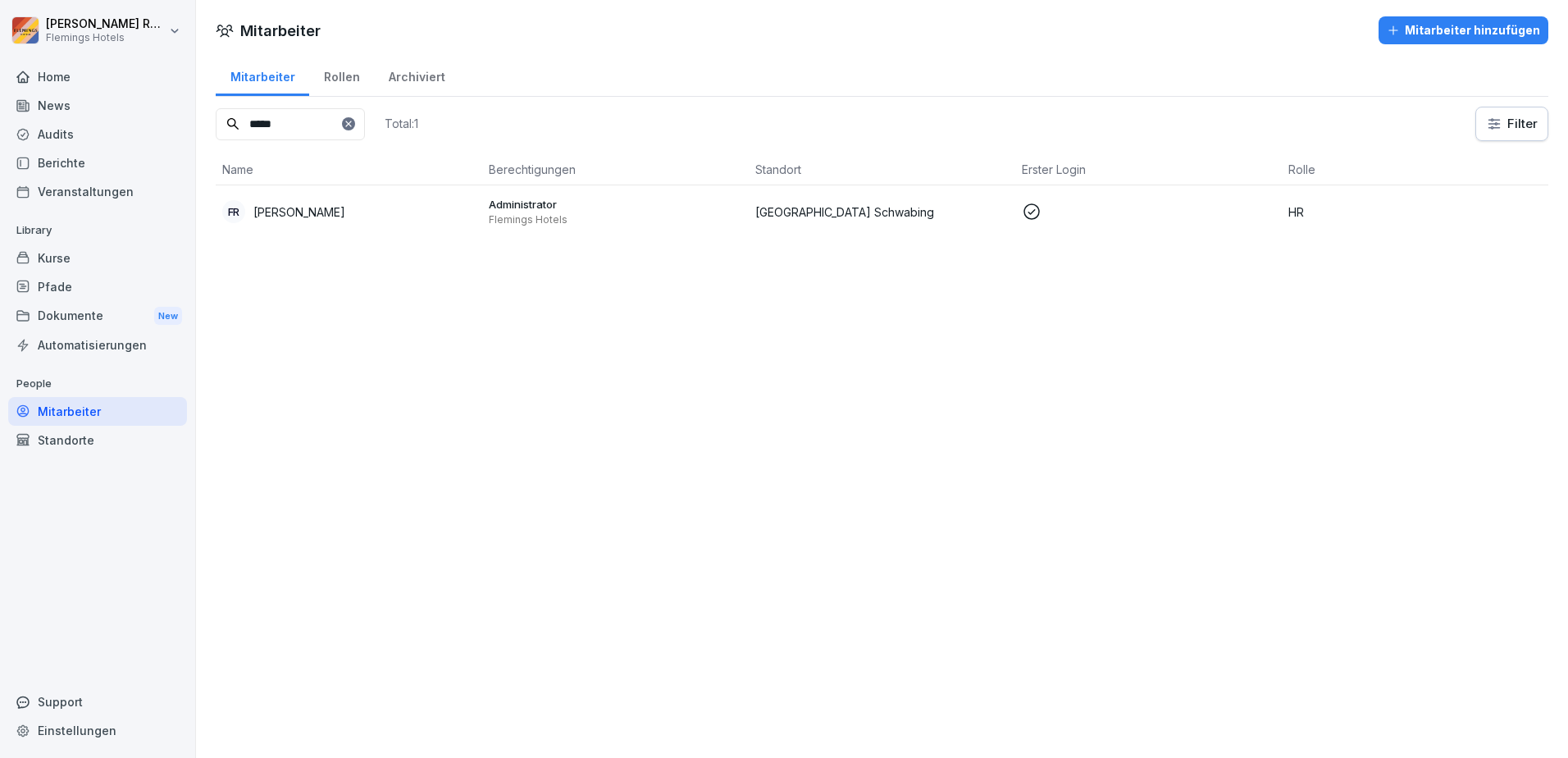
click at [135, 71] on div "Home" at bounding box center [98, 76] width 179 height 29
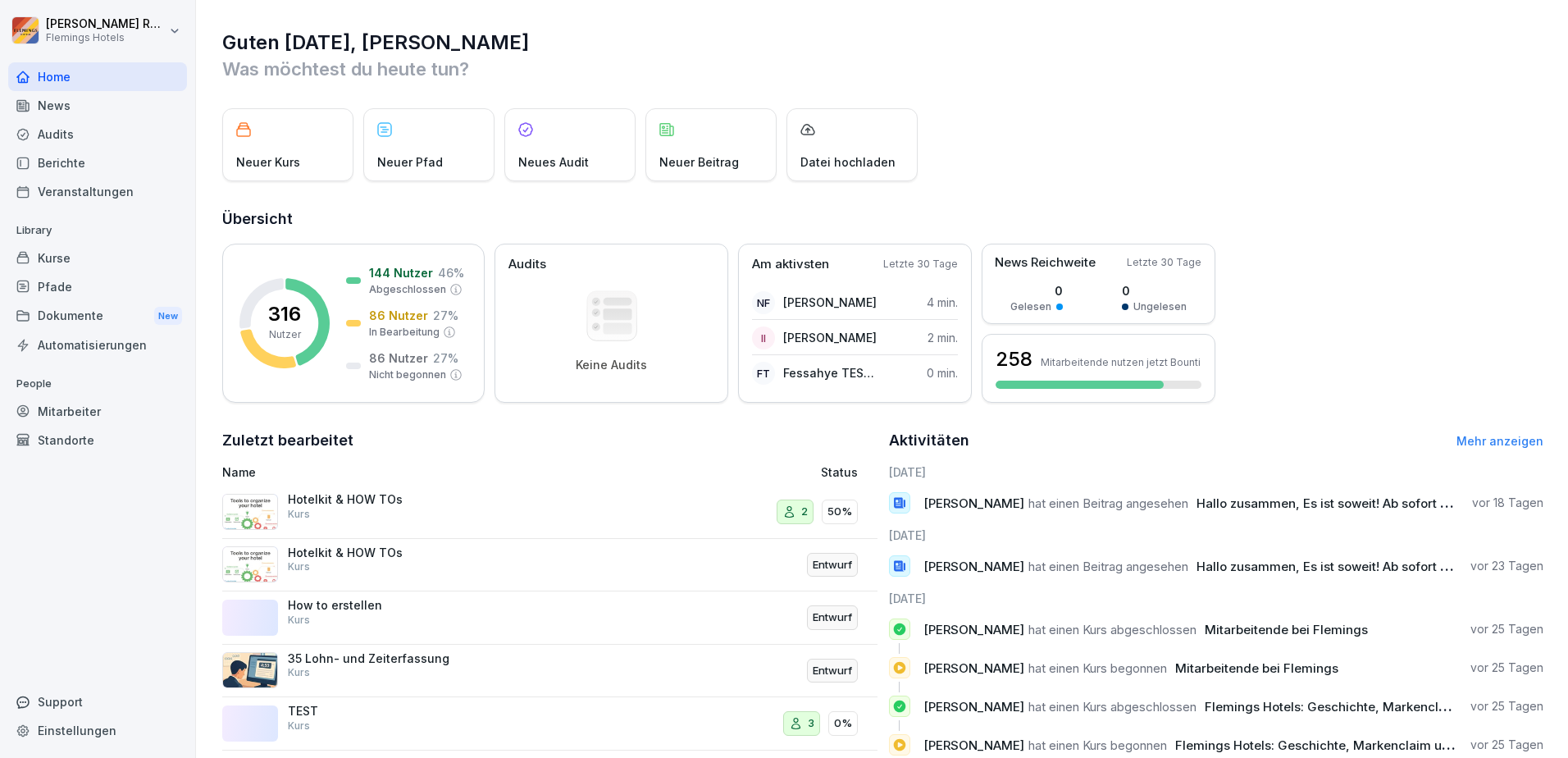
click at [90, 251] on div "Kurse" at bounding box center [98, 257] width 179 height 29
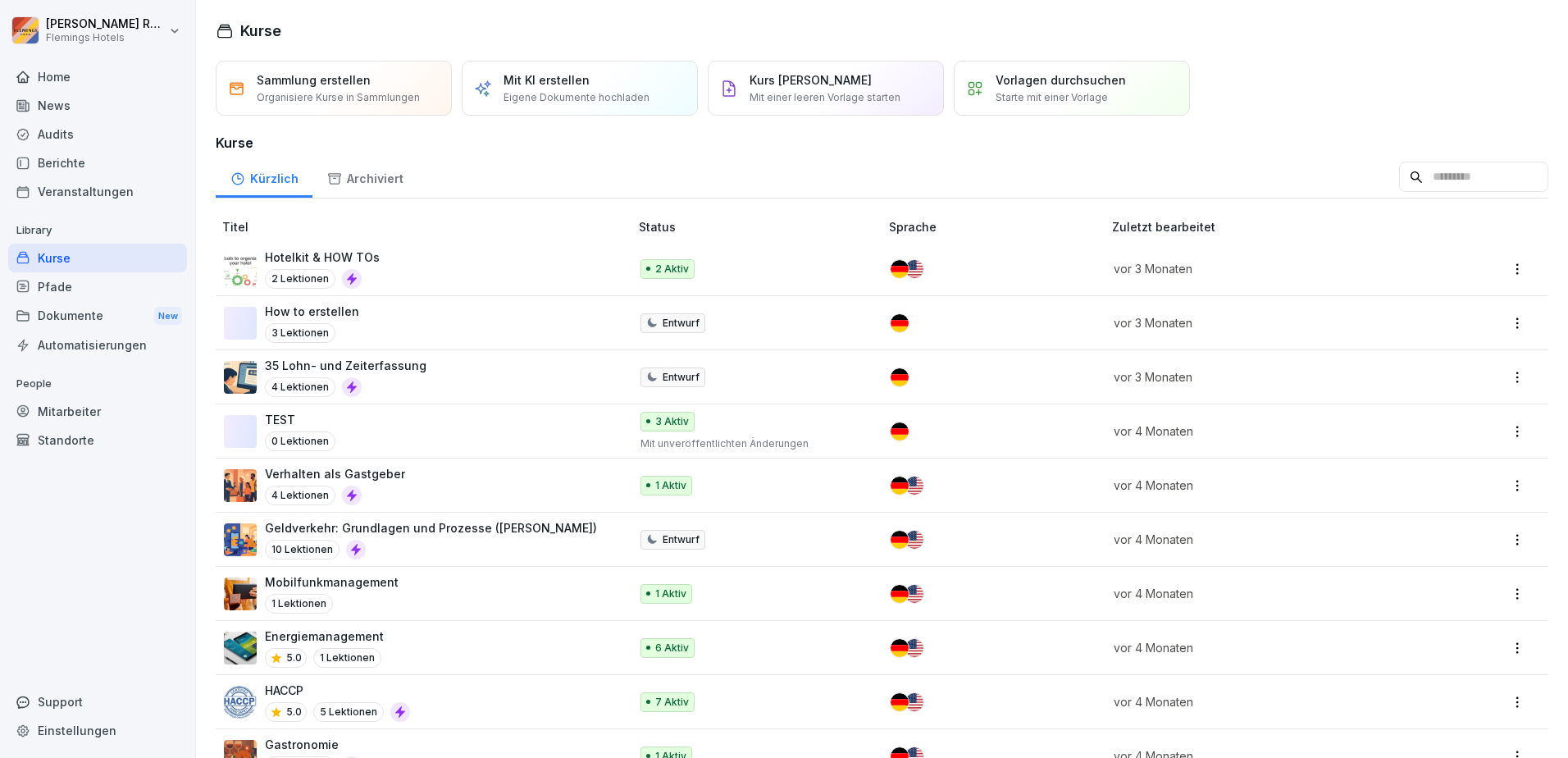
click at [96, 400] on div "Mitarbeiter" at bounding box center [98, 411] width 179 height 29
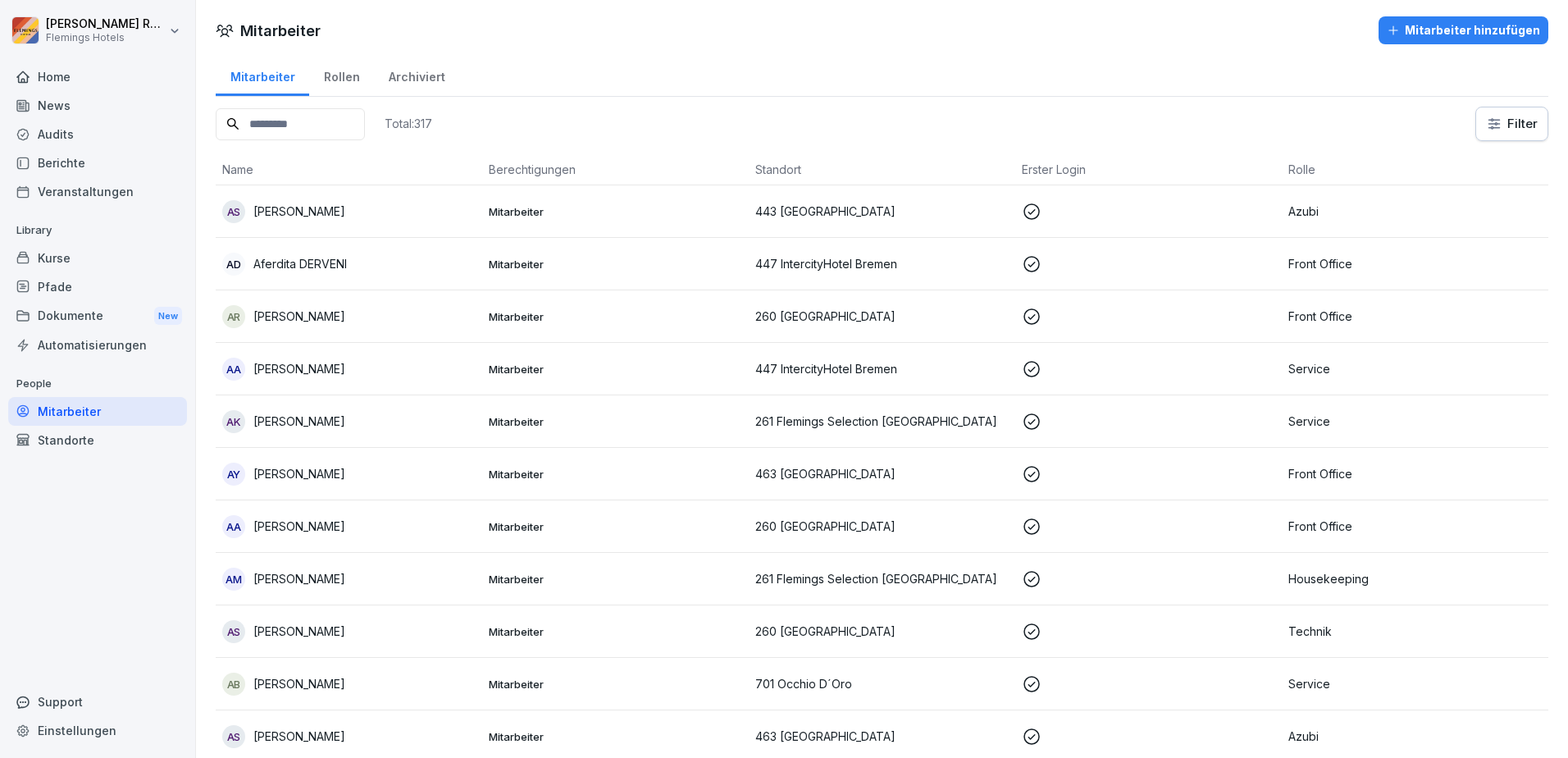
click at [176, 26] on html "[PERSON_NAME] Hotels Home News Audits Berichte Veranstaltungen Library Kurse Pf…" at bounding box center [784, 379] width 1568 height 758
click at [127, 186] on html "[PERSON_NAME] Hotels Home News Audits Berichte Veranstaltungen Library Kurse Pf…" at bounding box center [784, 379] width 1568 height 758
click at [268, 131] on input at bounding box center [290, 124] width 149 height 32
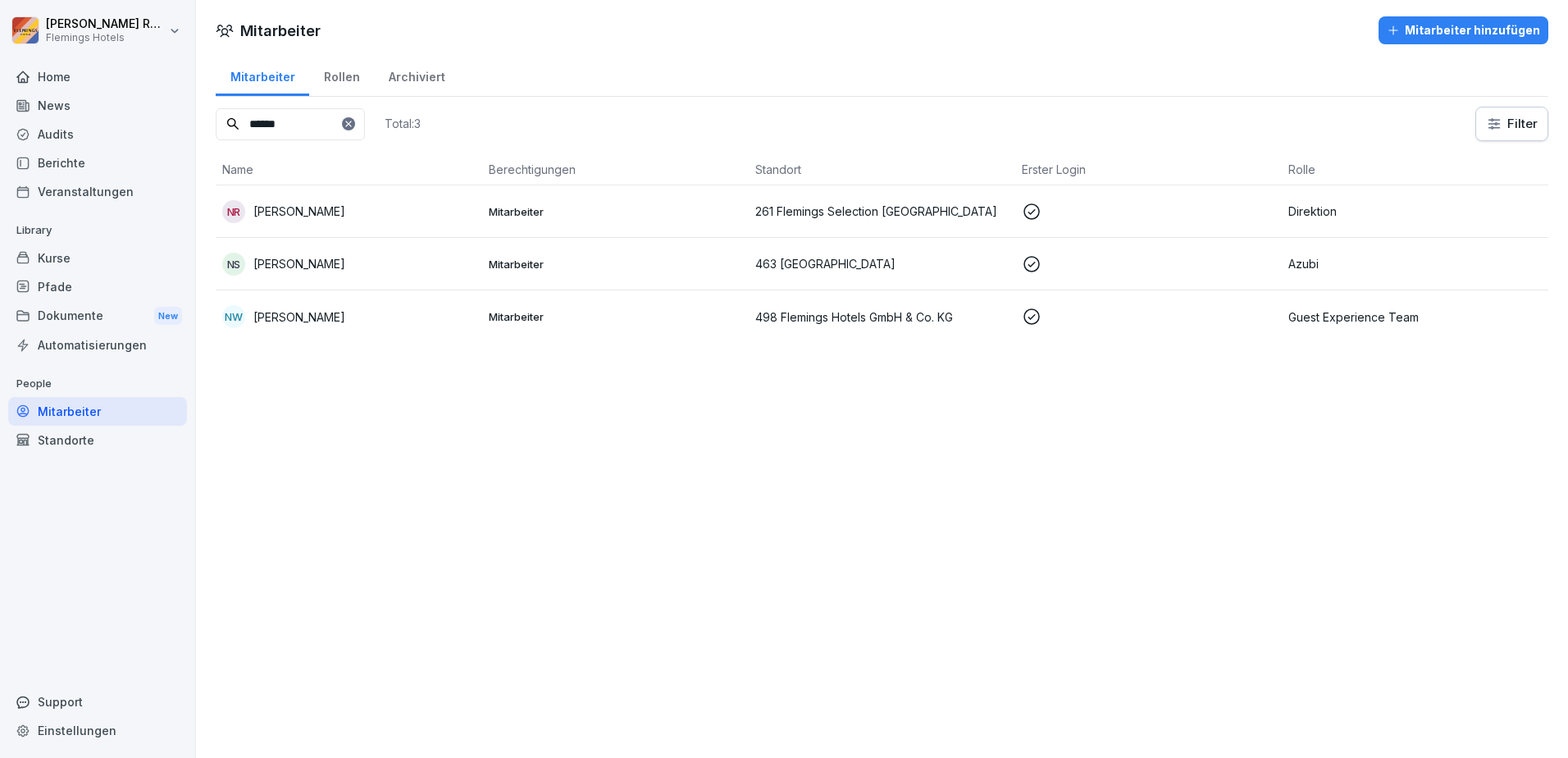
type input "******"
click at [315, 261] on p "[PERSON_NAME]" at bounding box center [299, 263] width 92 height 17
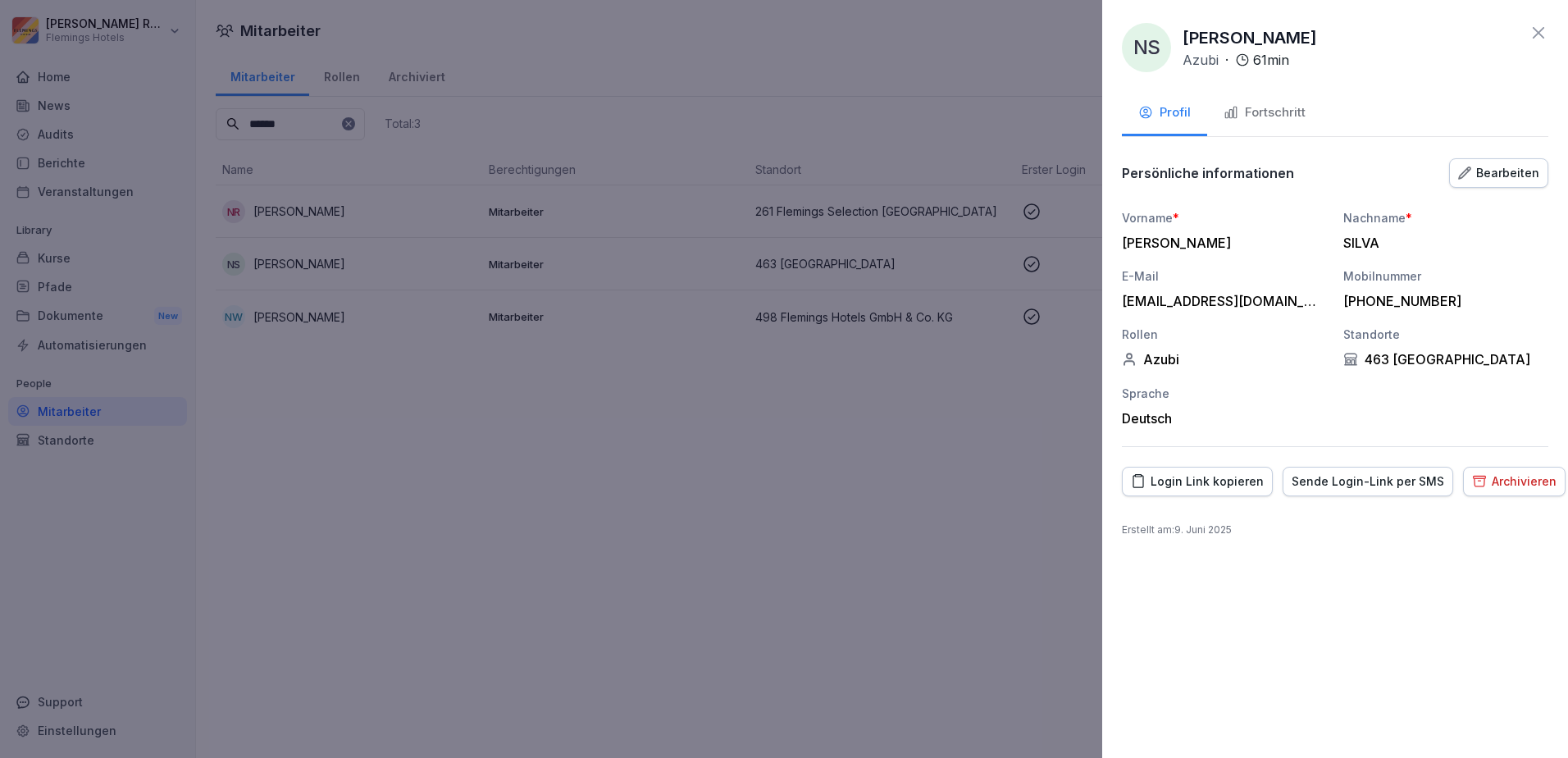
click at [1256, 117] on div "Fortschritt" at bounding box center [1264, 112] width 82 height 18
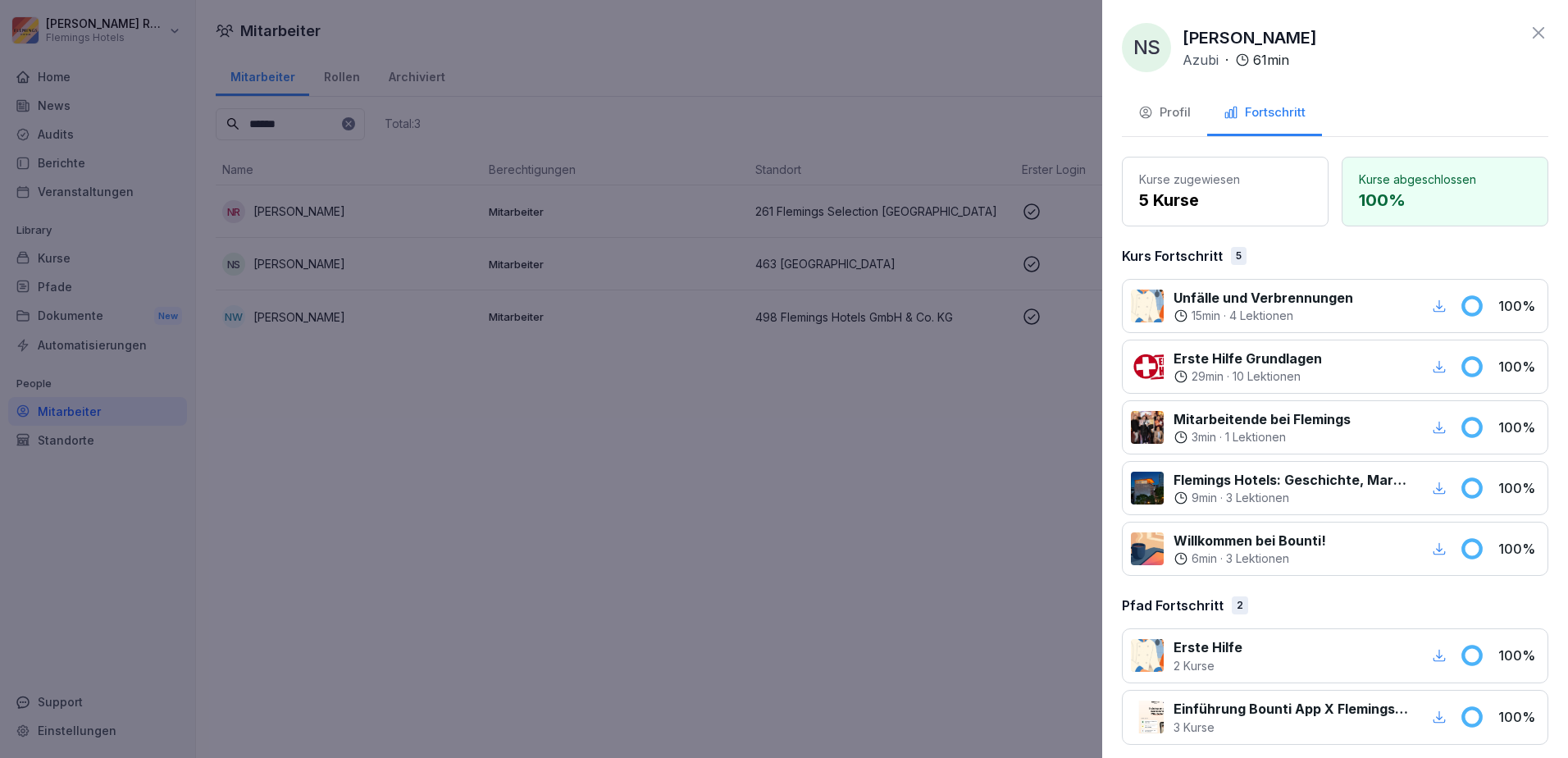
click at [69, 148] on div at bounding box center [784, 379] width 1568 height 758
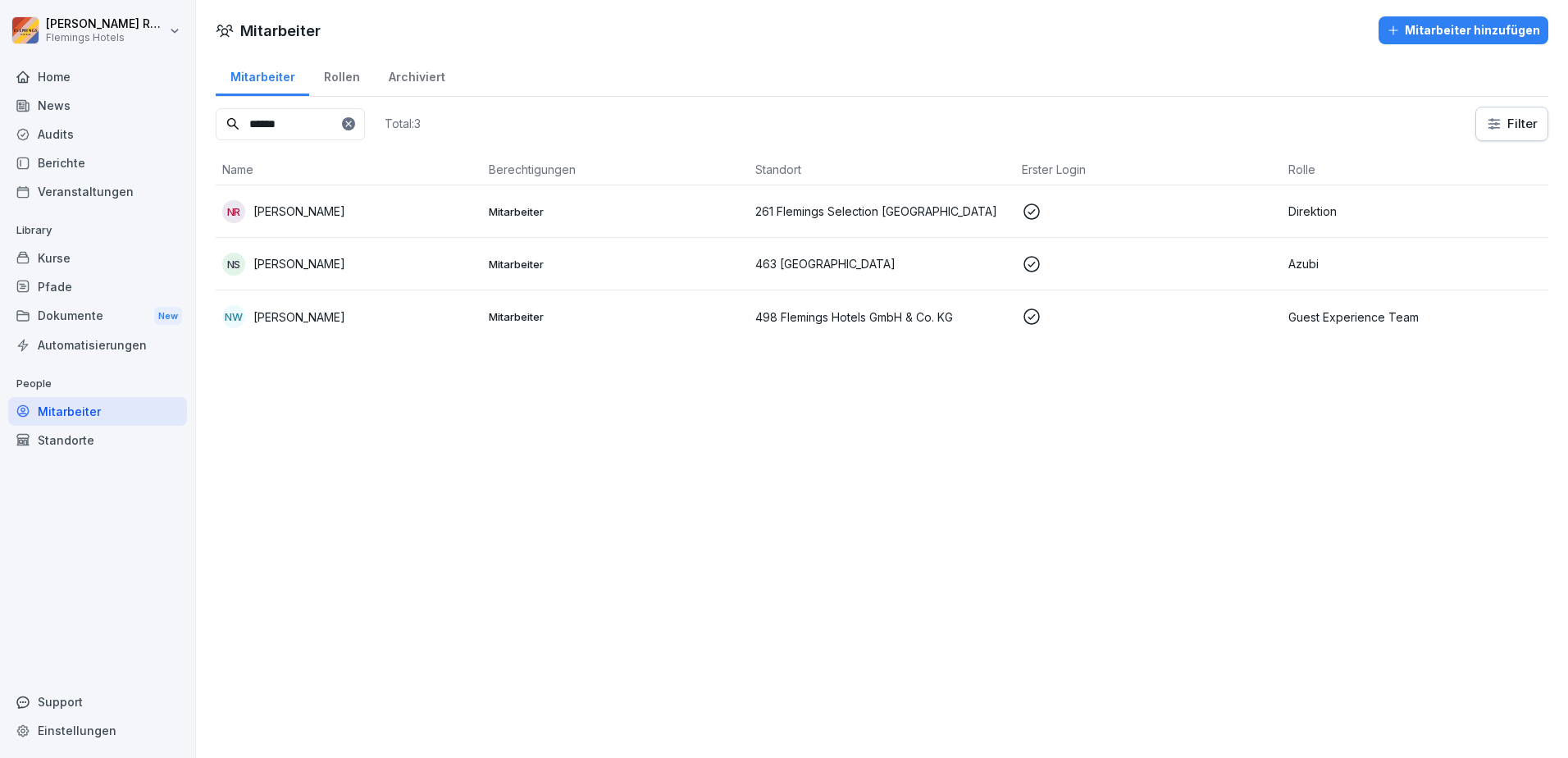
click at [111, 285] on div "Pfade" at bounding box center [98, 286] width 179 height 29
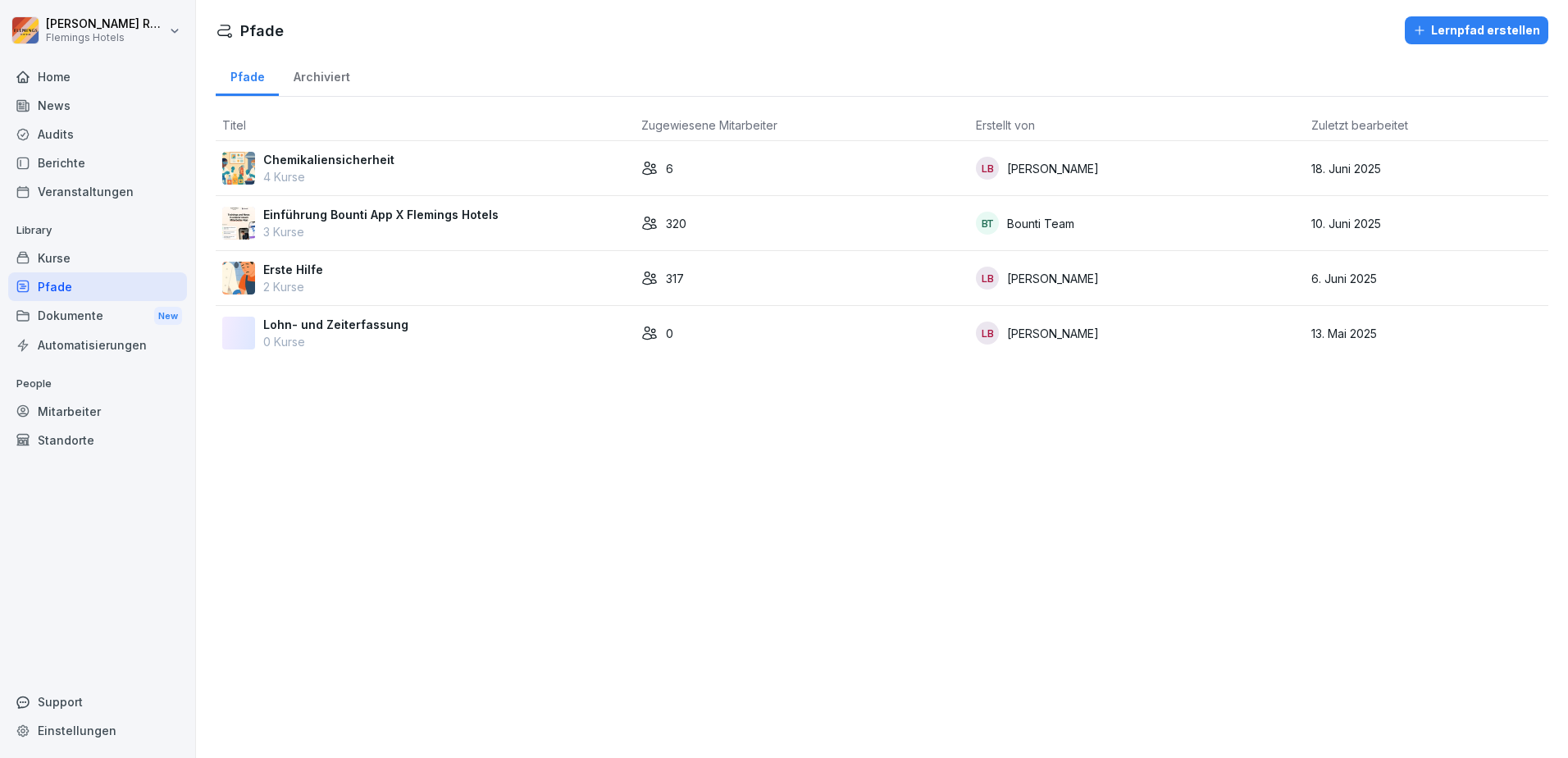
click at [336, 220] on p "Einführung Bounti App X Flemings Hotels" at bounding box center [381, 214] width 236 height 17
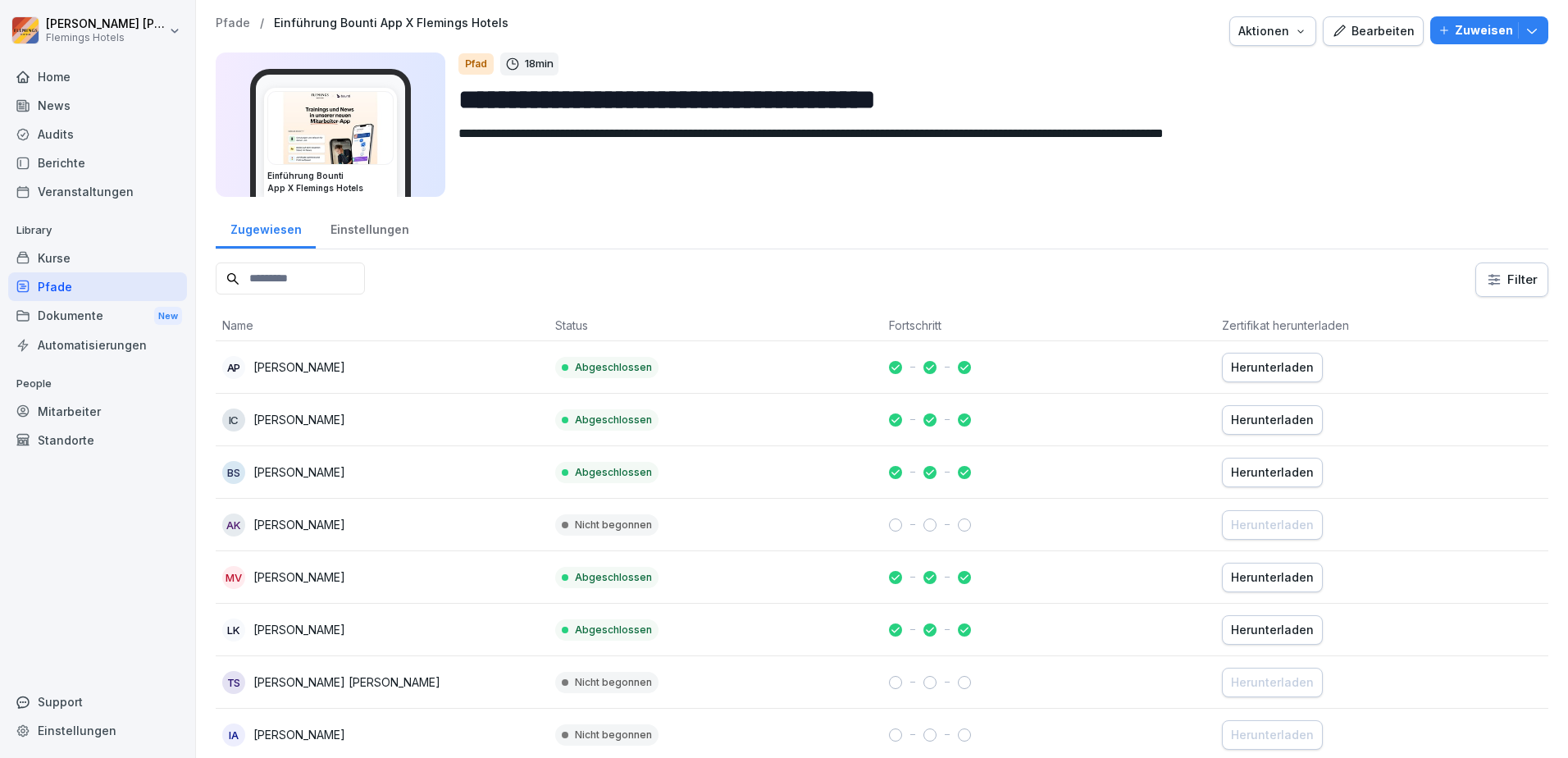
click at [345, 278] on input at bounding box center [290, 278] width 149 height 32
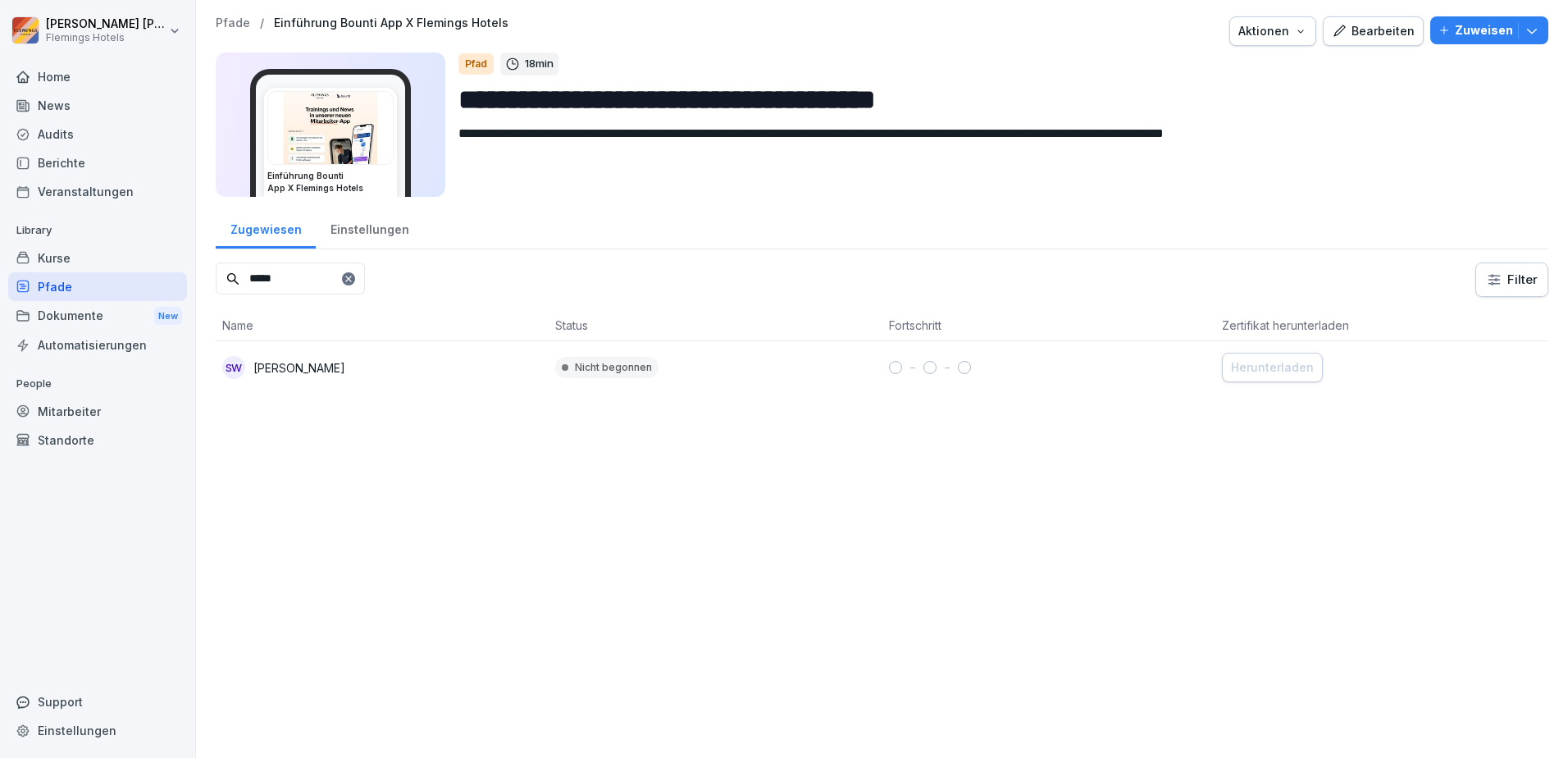
type input "*****"
click at [647, 367] on div "Nicht begonnen" at bounding box center [607, 367] width 103 height 21
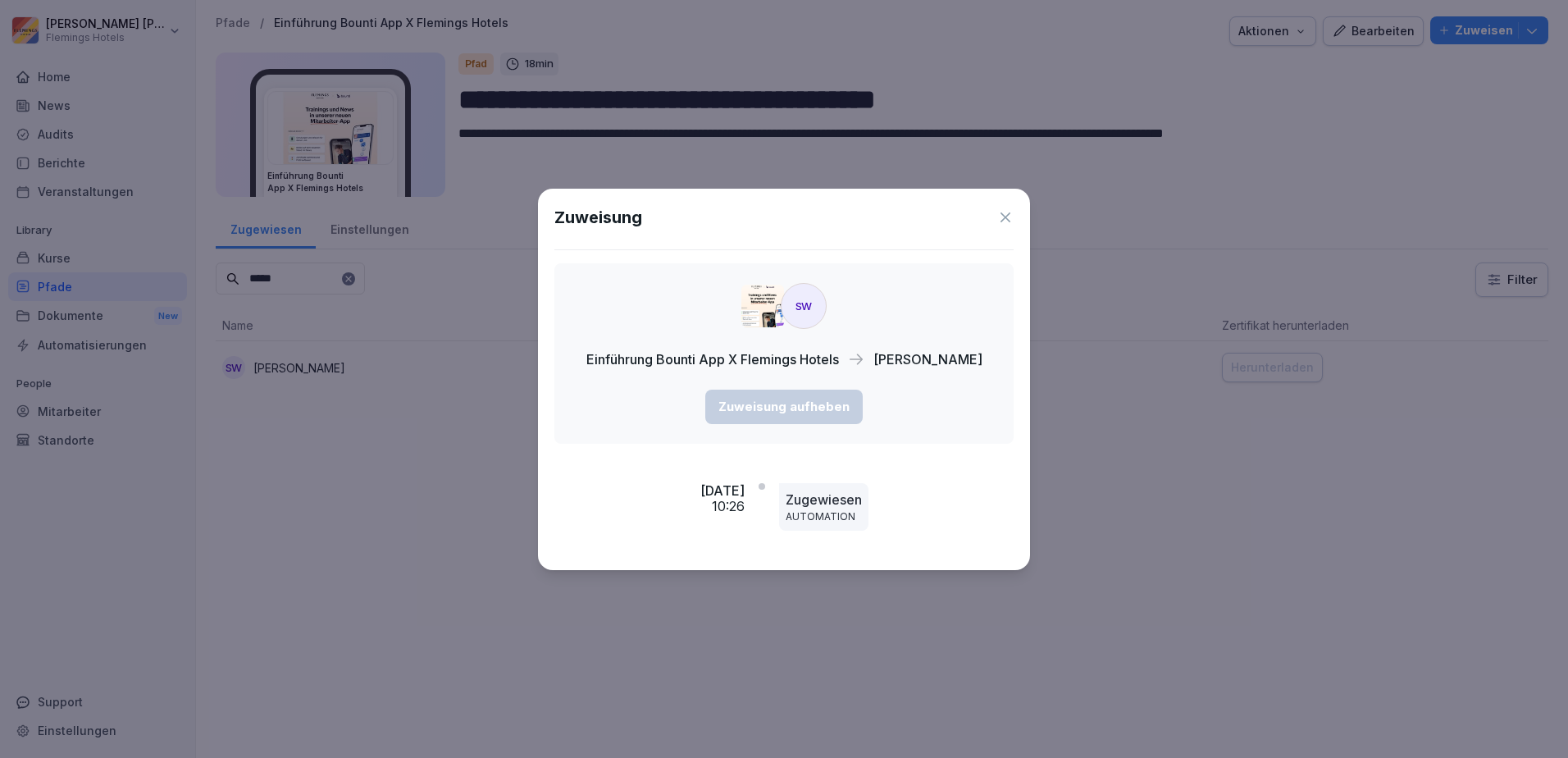
click at [1003, 221] on icon at bounding box center [1006, 217] width 17 height 17
